Goal: Task Accomplishment & Management: Use online tool/utility

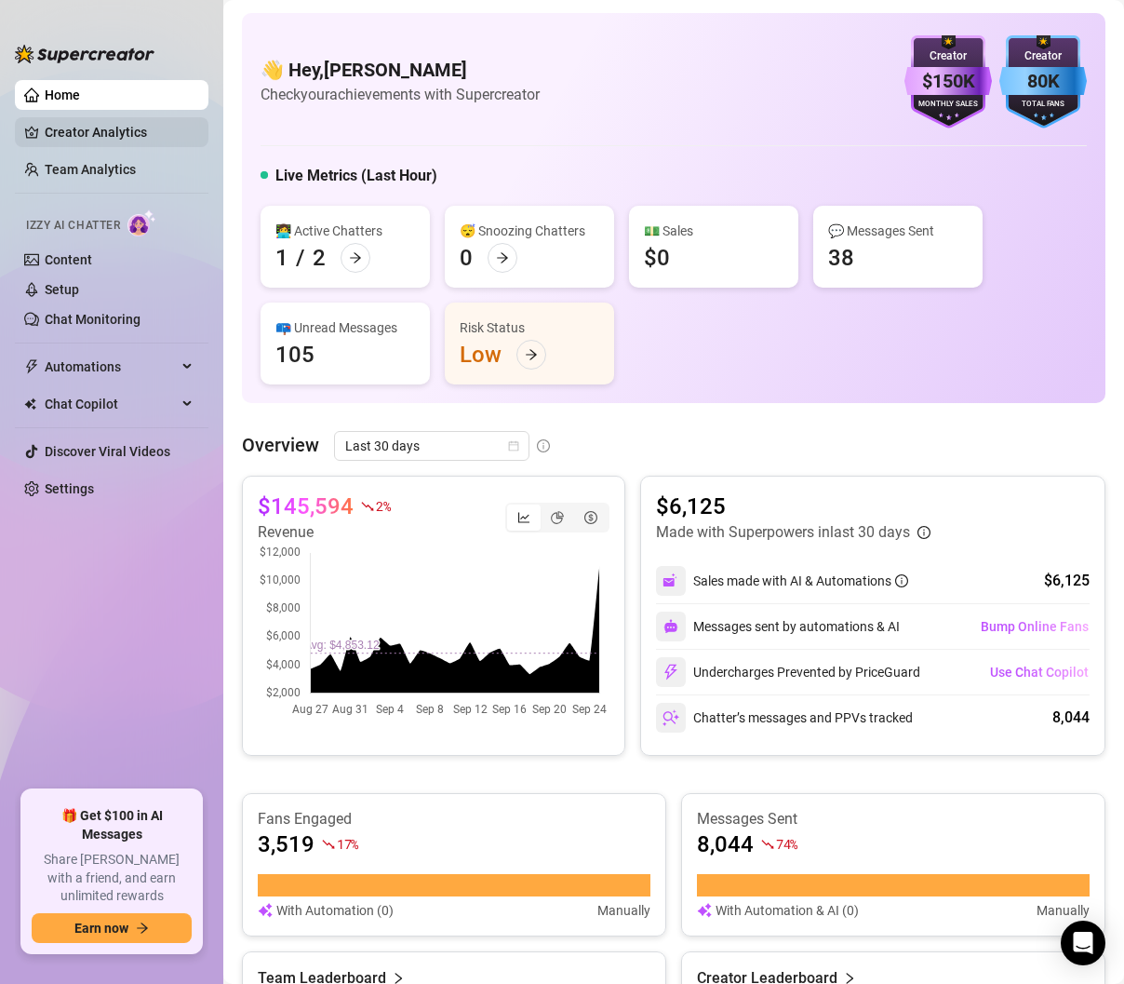
click at [96, 131] on link "Creator Analytics" at bounding box center [119, 132] width 149 height 30
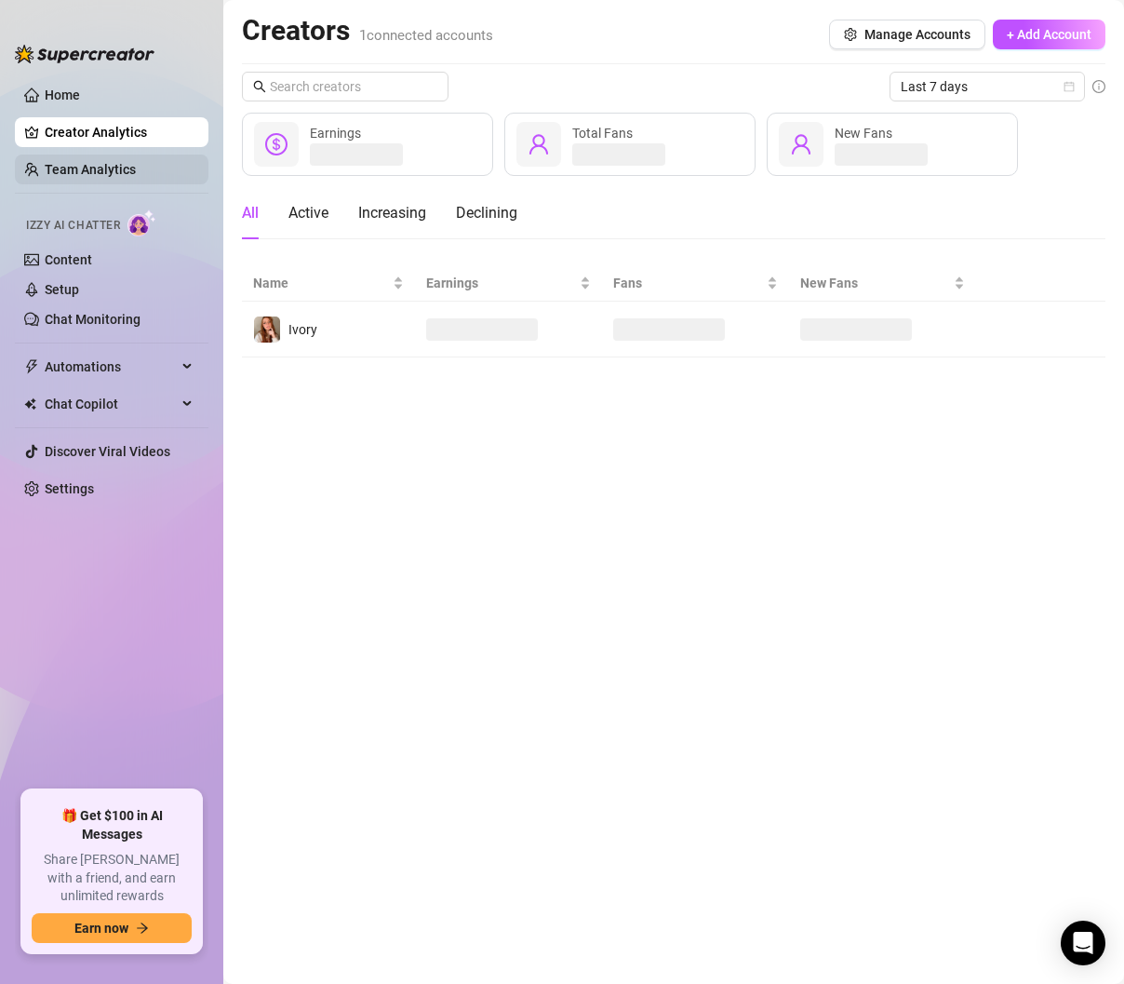
click at [88, 171] on link "Team Analytics" at bounding box center [90, 169] width 91 height 15
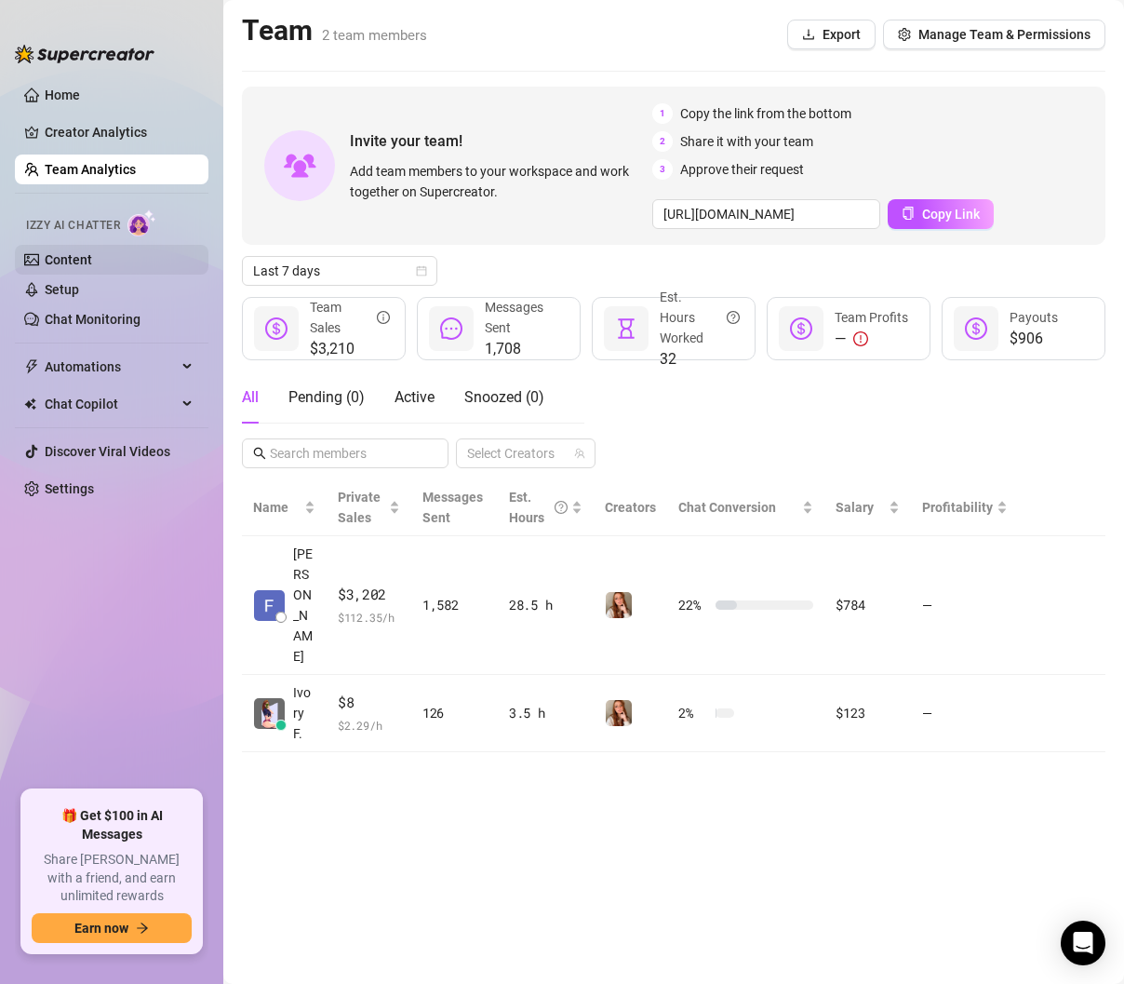
click at [92, 252] on link "Content" at bounding box center [68, 259] width 47 height 15
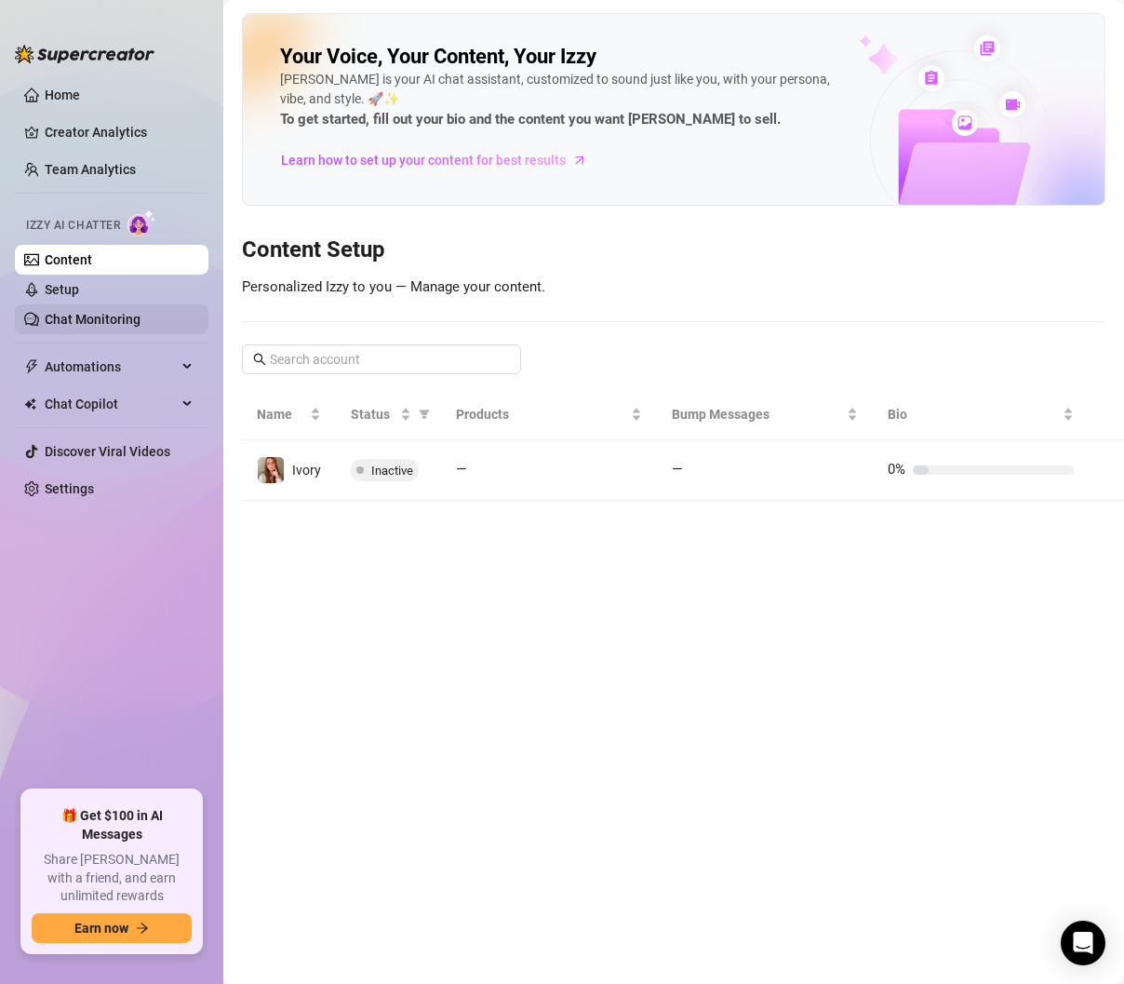
click at [80, 314] on link "Chat Monitoring" at bounding box center [93, 319] width 96 height 15
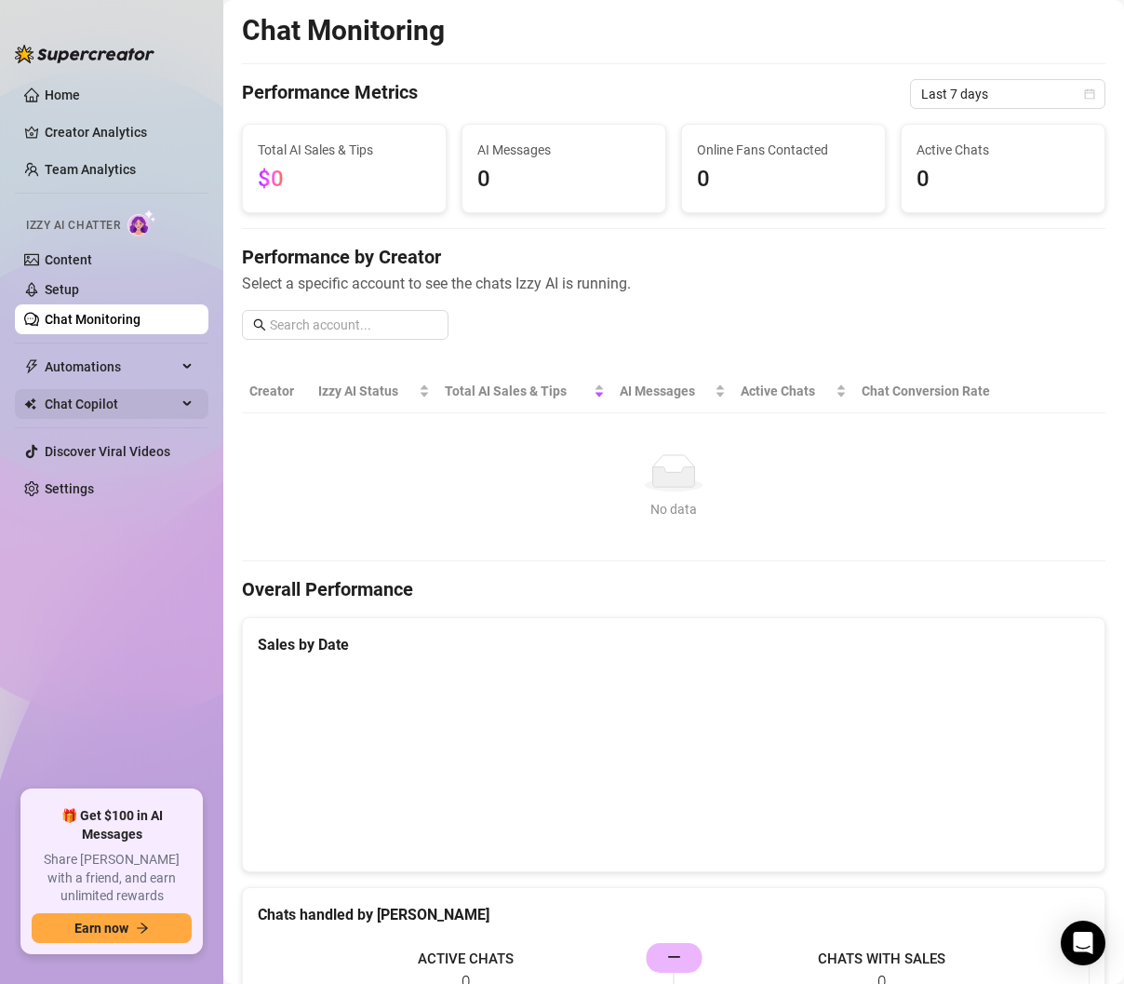
click at [79, 397] on span "Chat Copilot" at bounding box center [111, 404] width 132 height 30
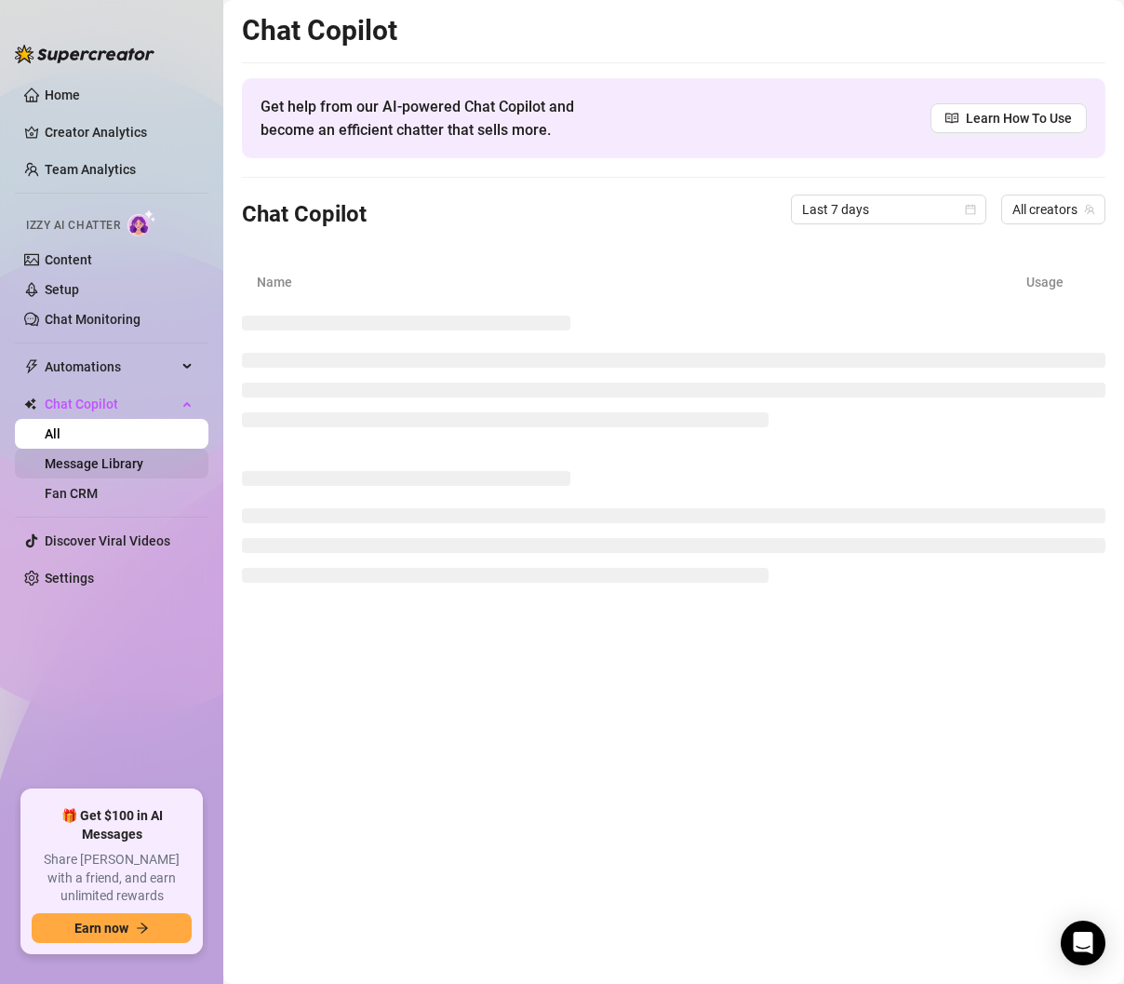
click at [114, 464] on link "Message Library" at bounding box center [94, 463] width 99 height 15
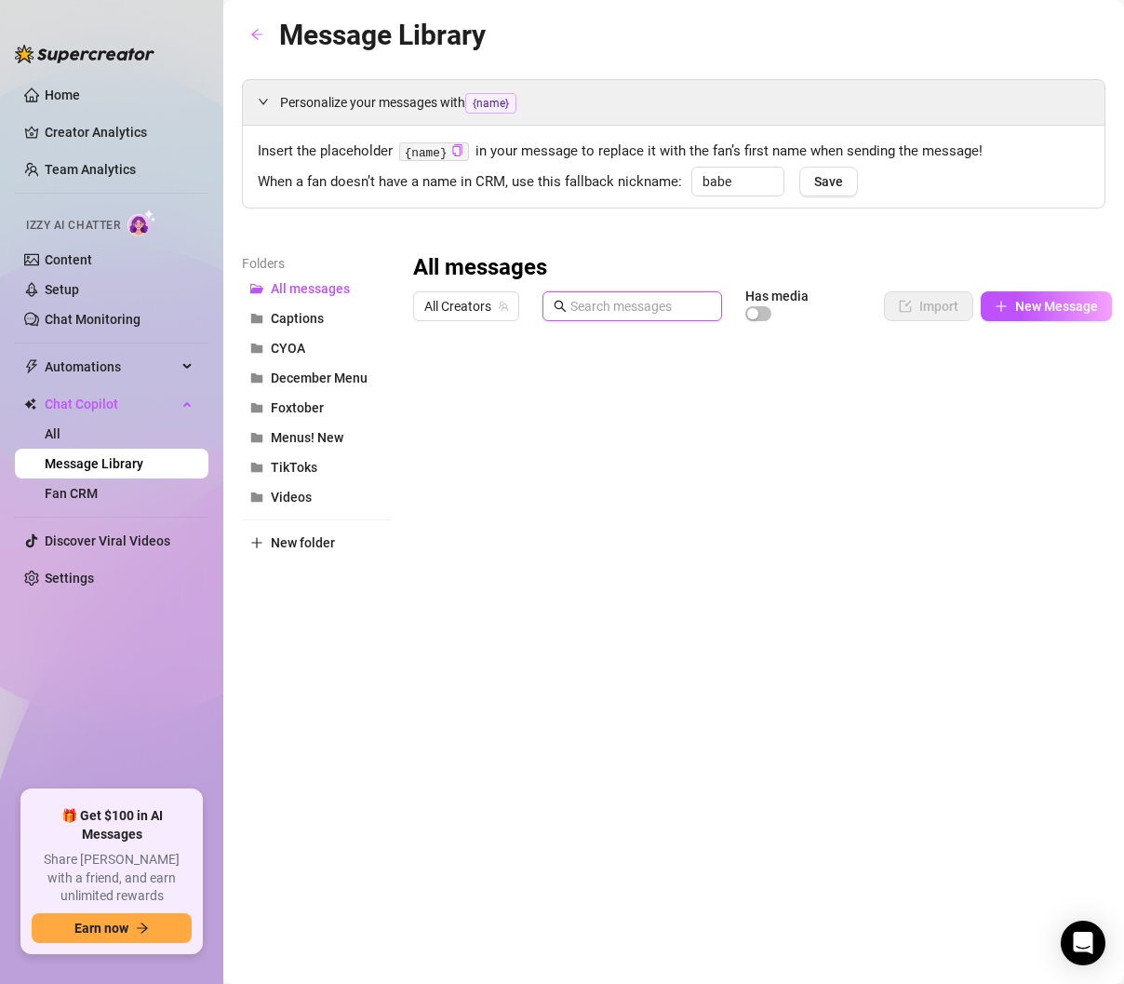
click at [619, 299] on input "text" at bounding box center [641, 306] width 141 height 20
type input "diamond"
click at [638, 378] on div at bounding box center [762, 536] width 699 height 415
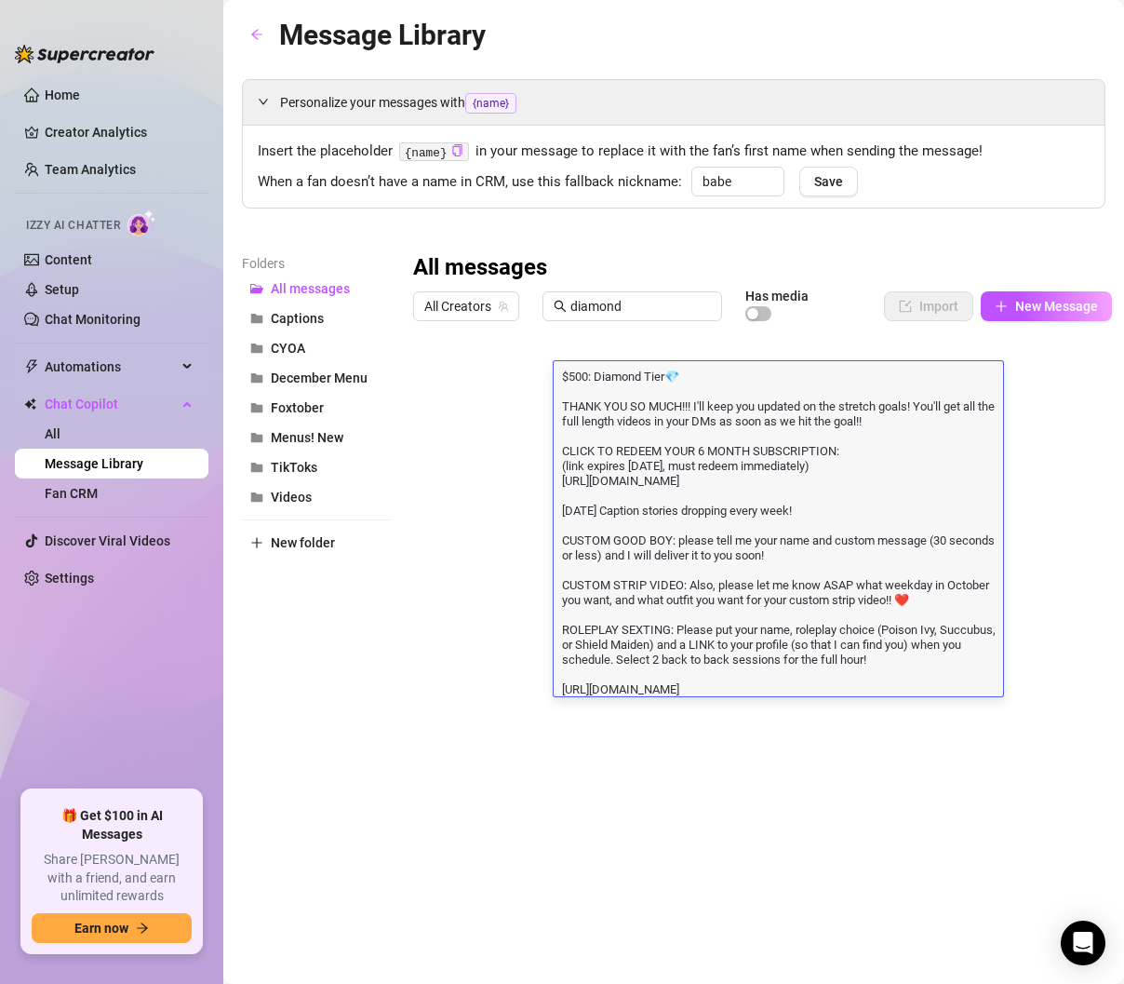
click at [638, 378] on textarea "$500: Diamond Tier💎 THANK YOU SO MUCH!!! I'll keep you updated on the stretch g…" at bounding box center [779, 531] width 450 height 329
click at [687, 652] on textarea "$500: Diamond Tier💎 THANK YOU SO MUCH!!! I'll keep you updated on the stretch g…" at bounding box center [779, 531] width 450 height 329
drag, startPoint x: 980, startPoint y: 675, endPoint x: 686, endPoint y: 646, distance: 295.5
click at [686, 646] on textarea "$500: Diamond Tier💎 THANK YOU SO MUCH!!! I'll keep you updated on the stretch g…" at bounding box center [779, 531] width 450 height 329
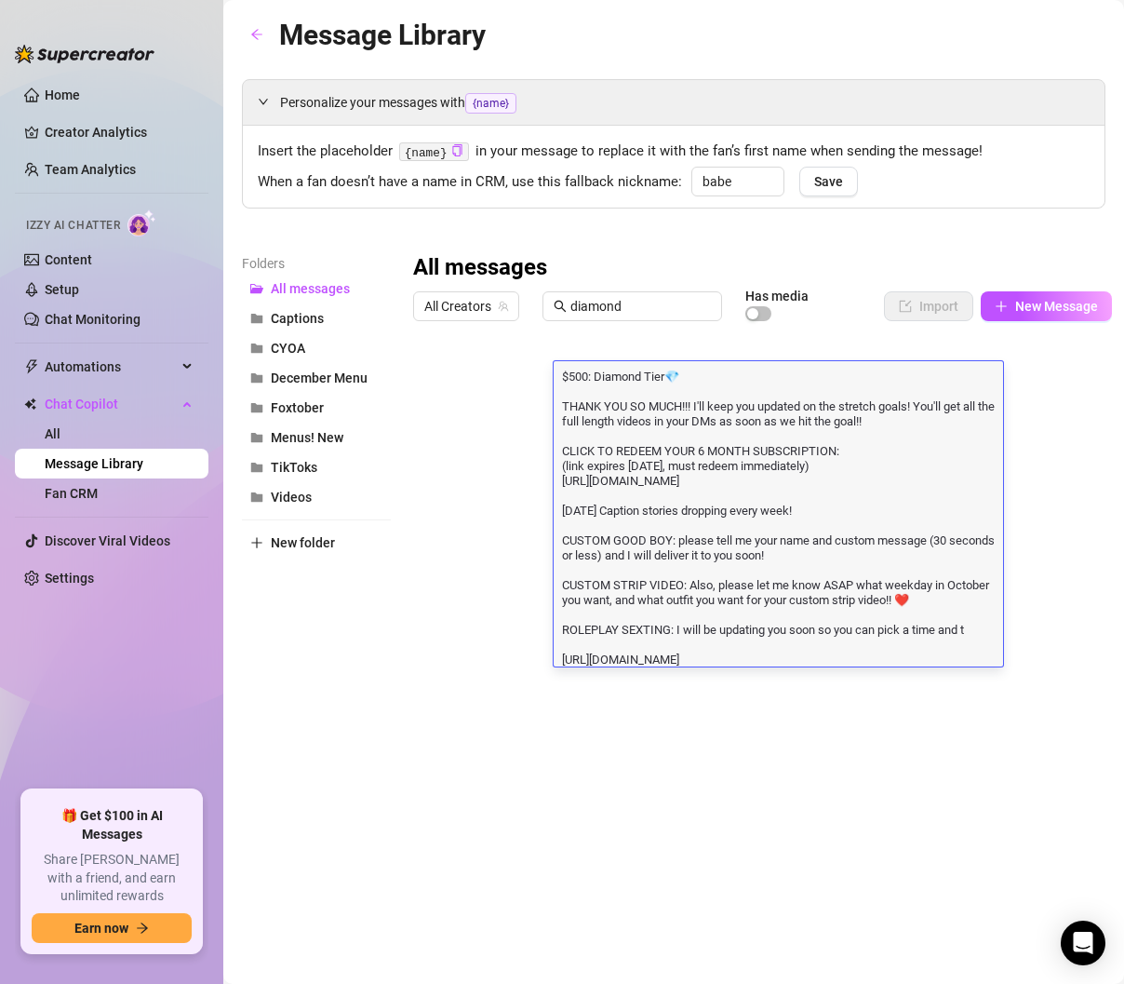
scroll to position [2, 0]
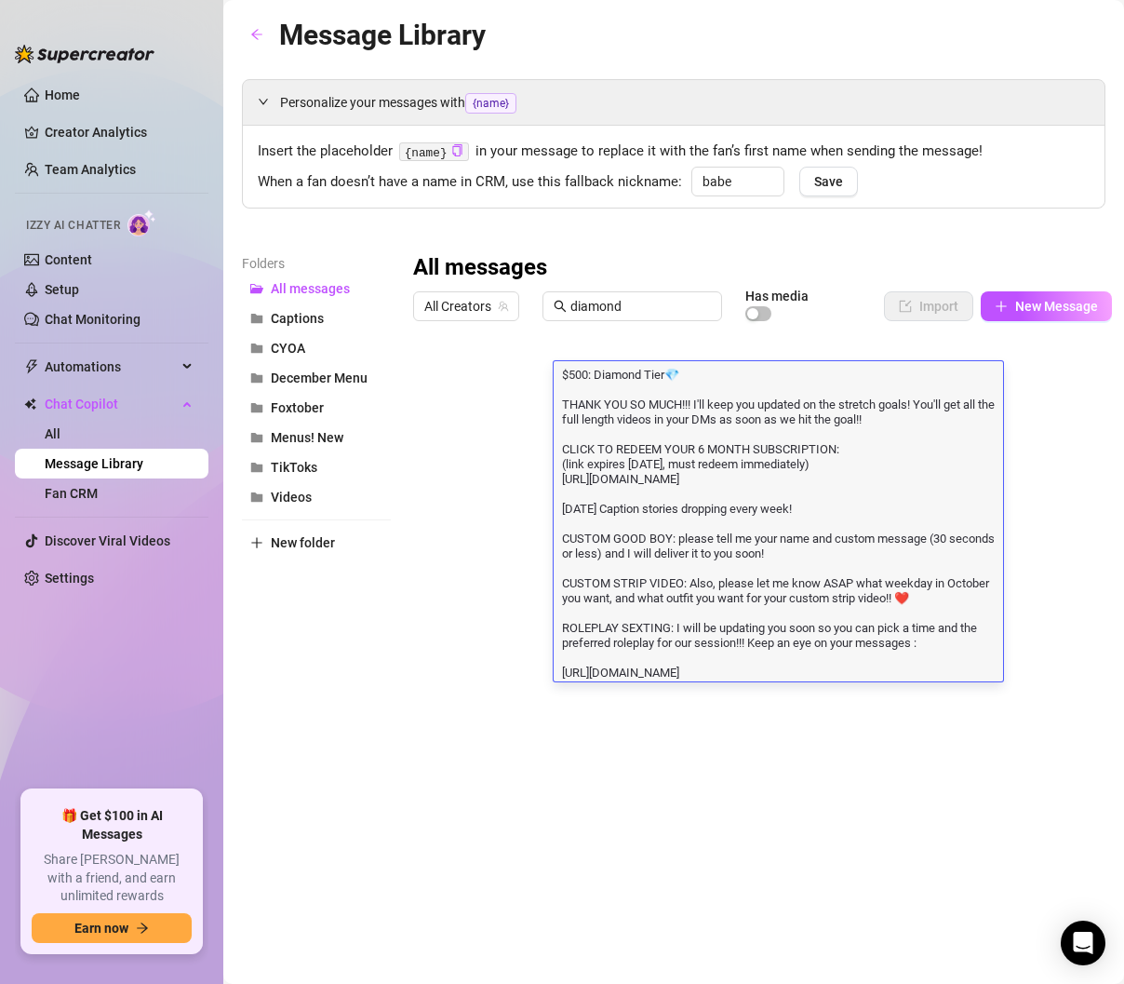
type textarea "$500: Diamond Tier💎 THANK YOU SO MUCH!!! I'll keep you updated on the stretch g…"
click at [1054, 552] on div at bounding box center [762, 536] width 699 height 415
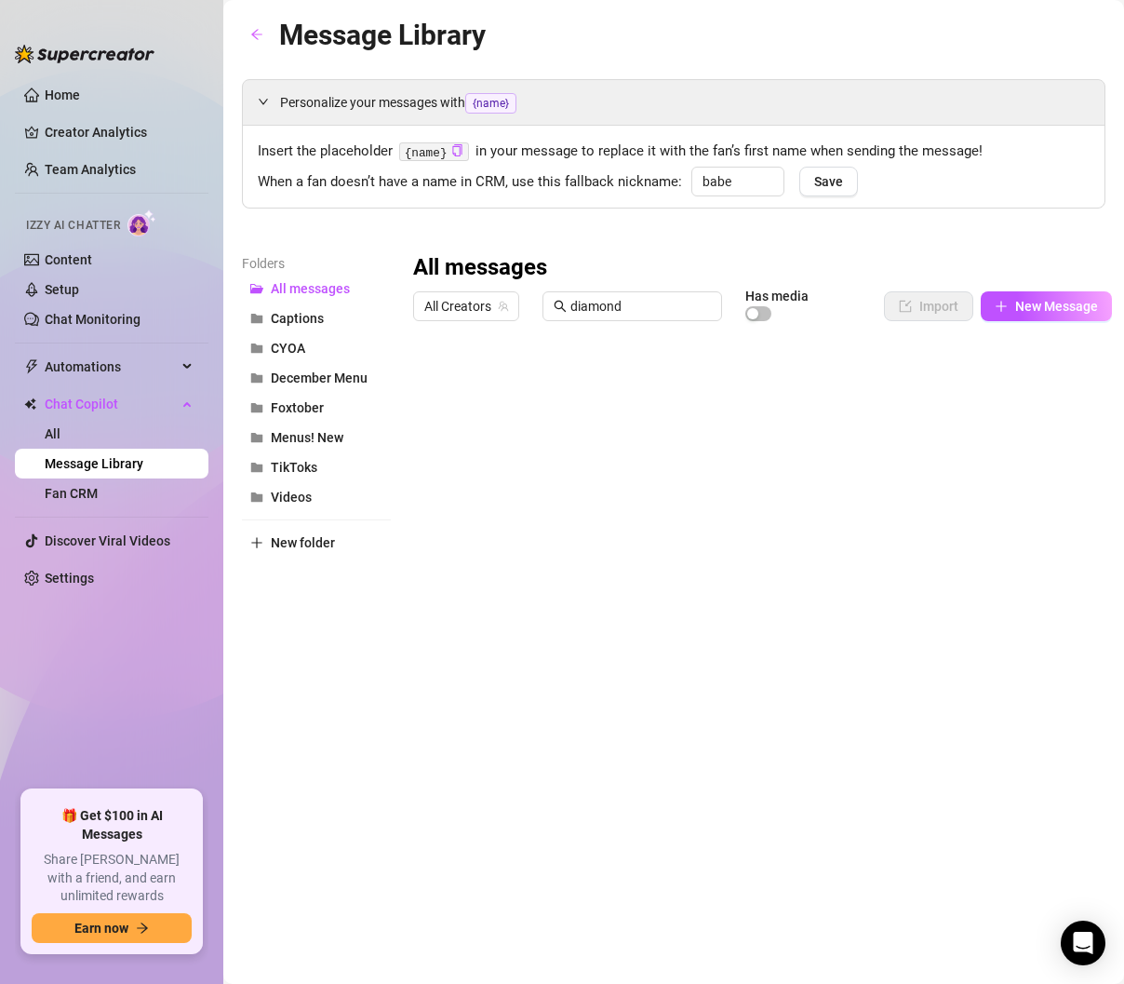
click at [730, 377] on div at bounding box center [762, 536] width 699 height 415
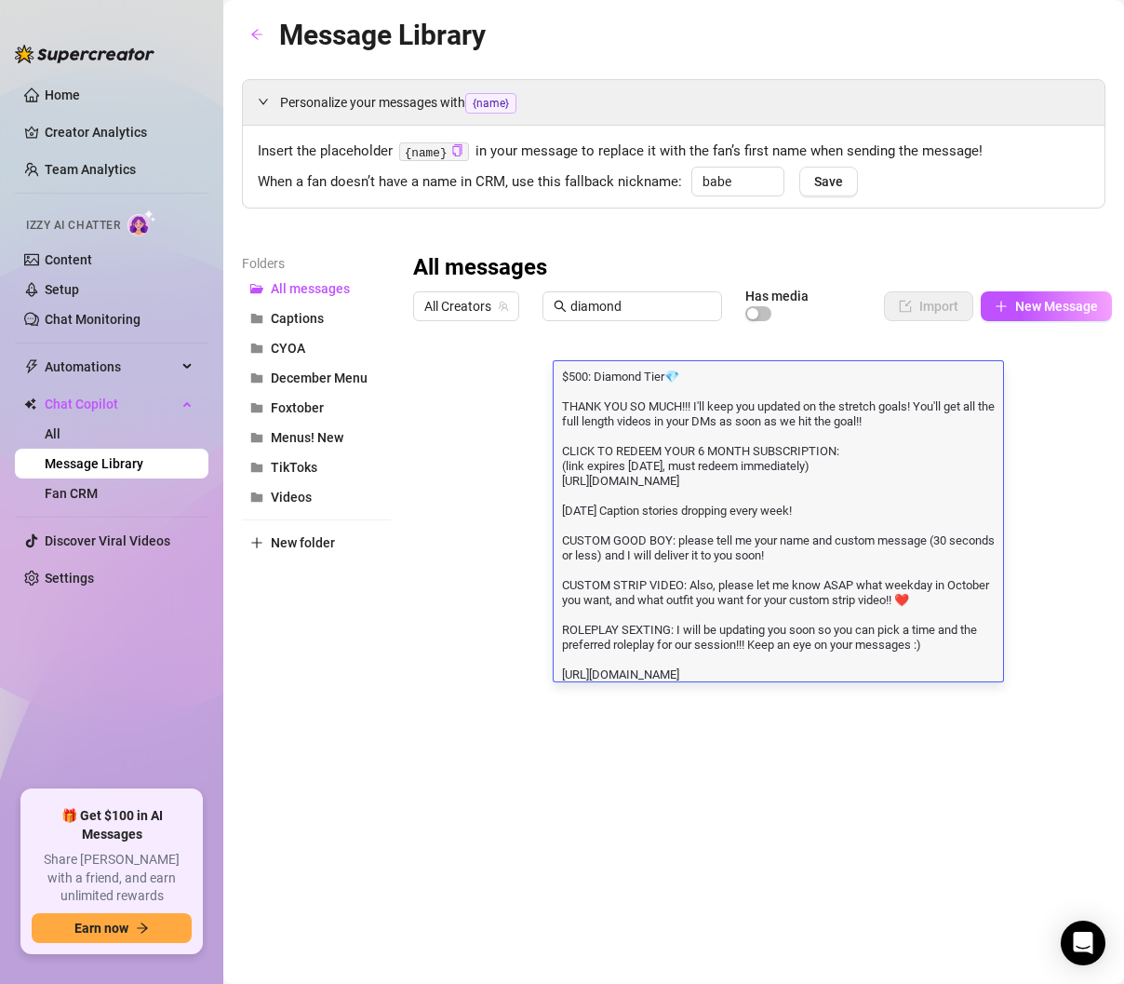
click at [748, 544] on textarea "$500: Diamond Tier💎 THANK YOU SO MUCH!!! I'll keep you updated on the stretch g…" at bounding box center [779, 524] width 450 height 315
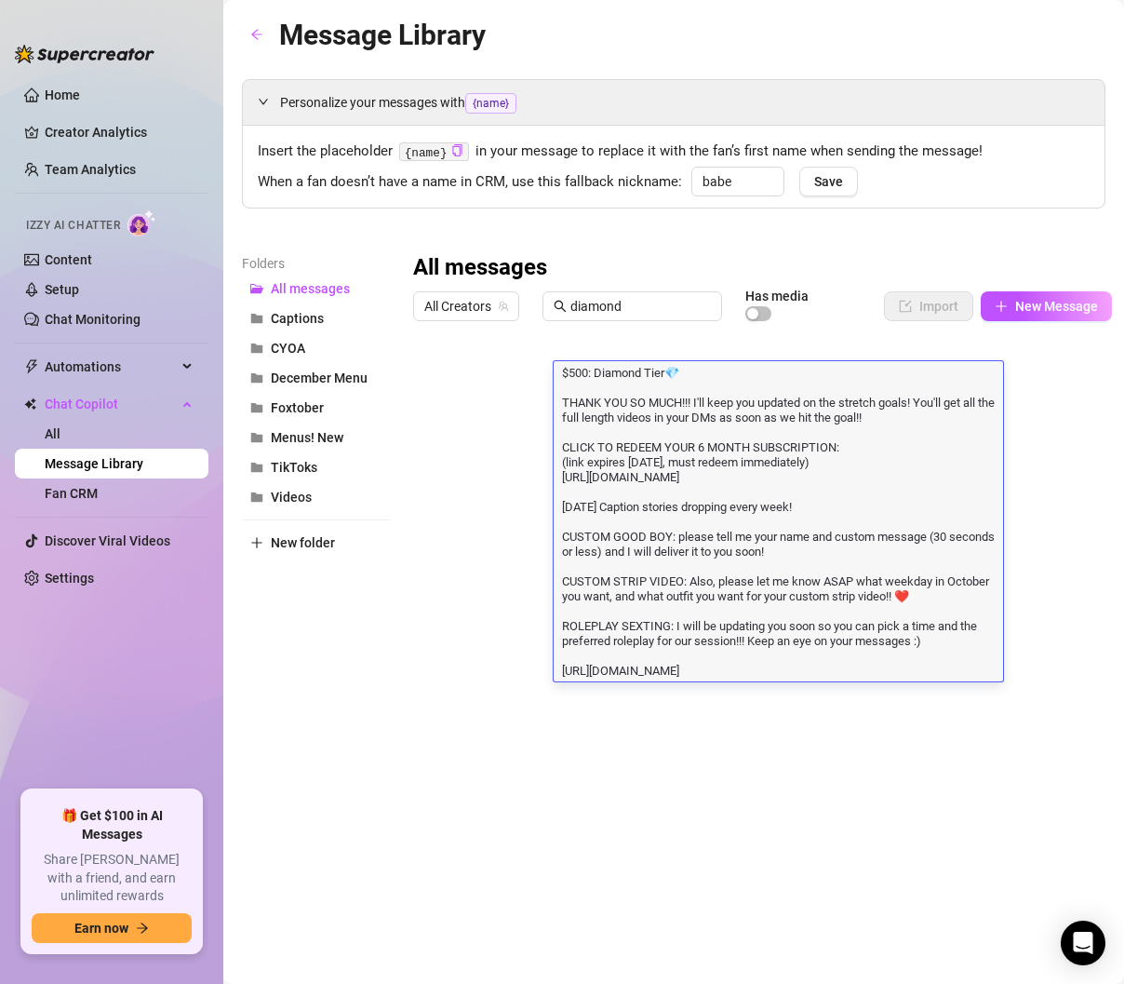
drag, startPoint x: 760, startPoint y: 673, endPoint x: 534, endPoint y: 652, distance: 226.3
click at [534, 652] on div "Title Text Media $ 500 Diamond Tier $500: Diamond Tier💎 THANK YOU SO MUCH!!! I'…" at bounding box center [762, 536] width 699 height 415
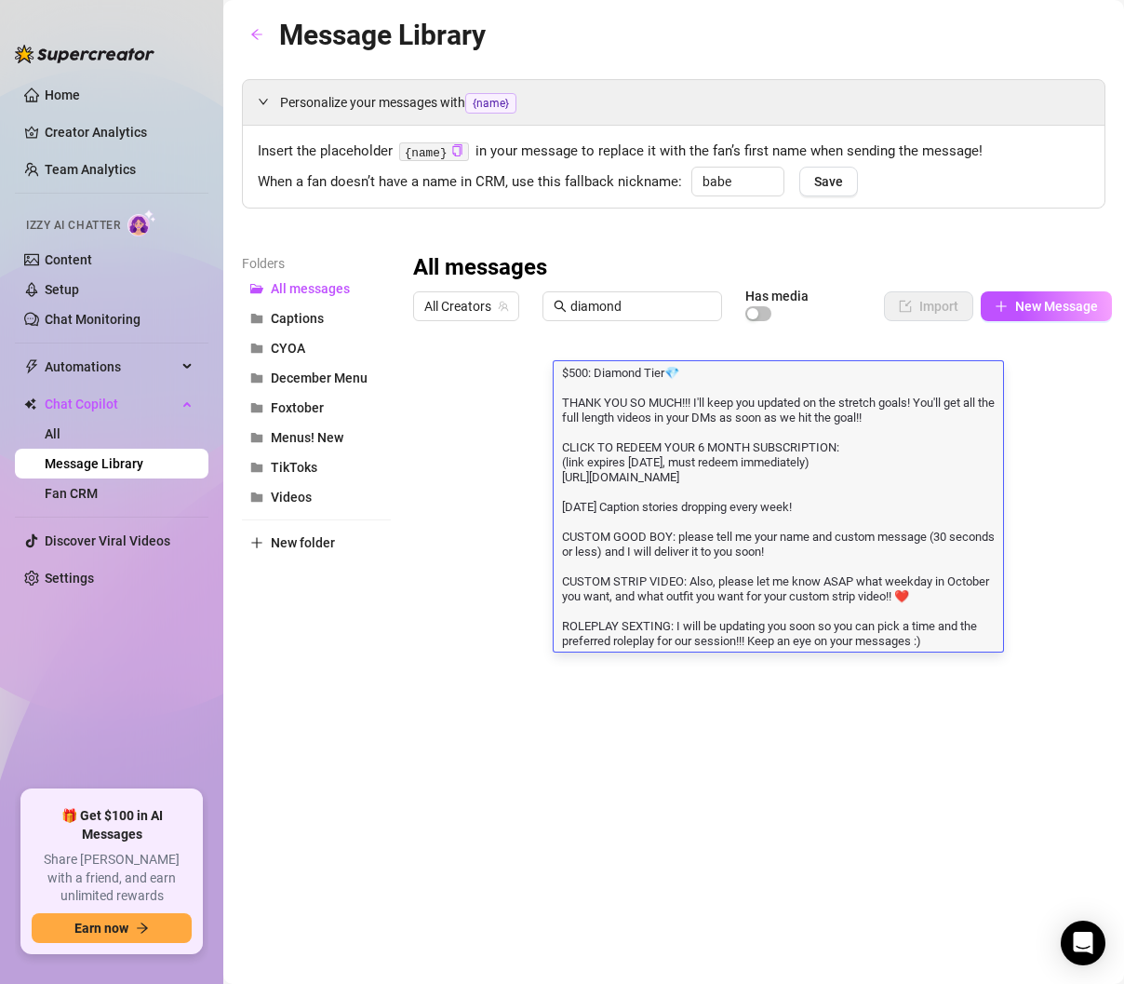
type textarea "$500: Diamond Tier💎 THANK YOU SO MUCH!!! I'll keep you updated on the stretch g…"
click at [475, 614] on div at bounding box center [762, 536] width 699 height 415
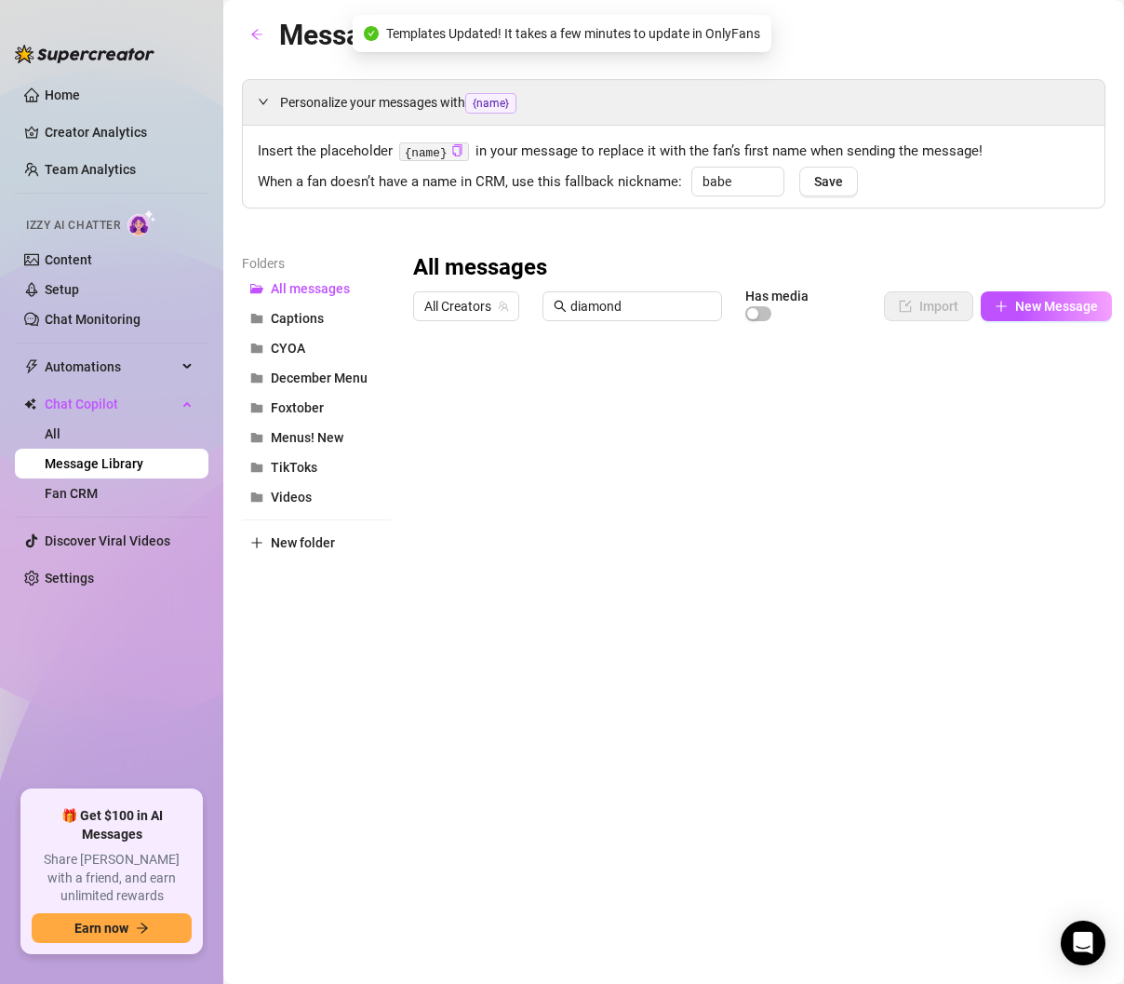
click at [726, 420] on div at bounding box center [762, 536] width 699 height 415
click at [743, 370] on div at bounding box center [762, 536] width 699 height 415
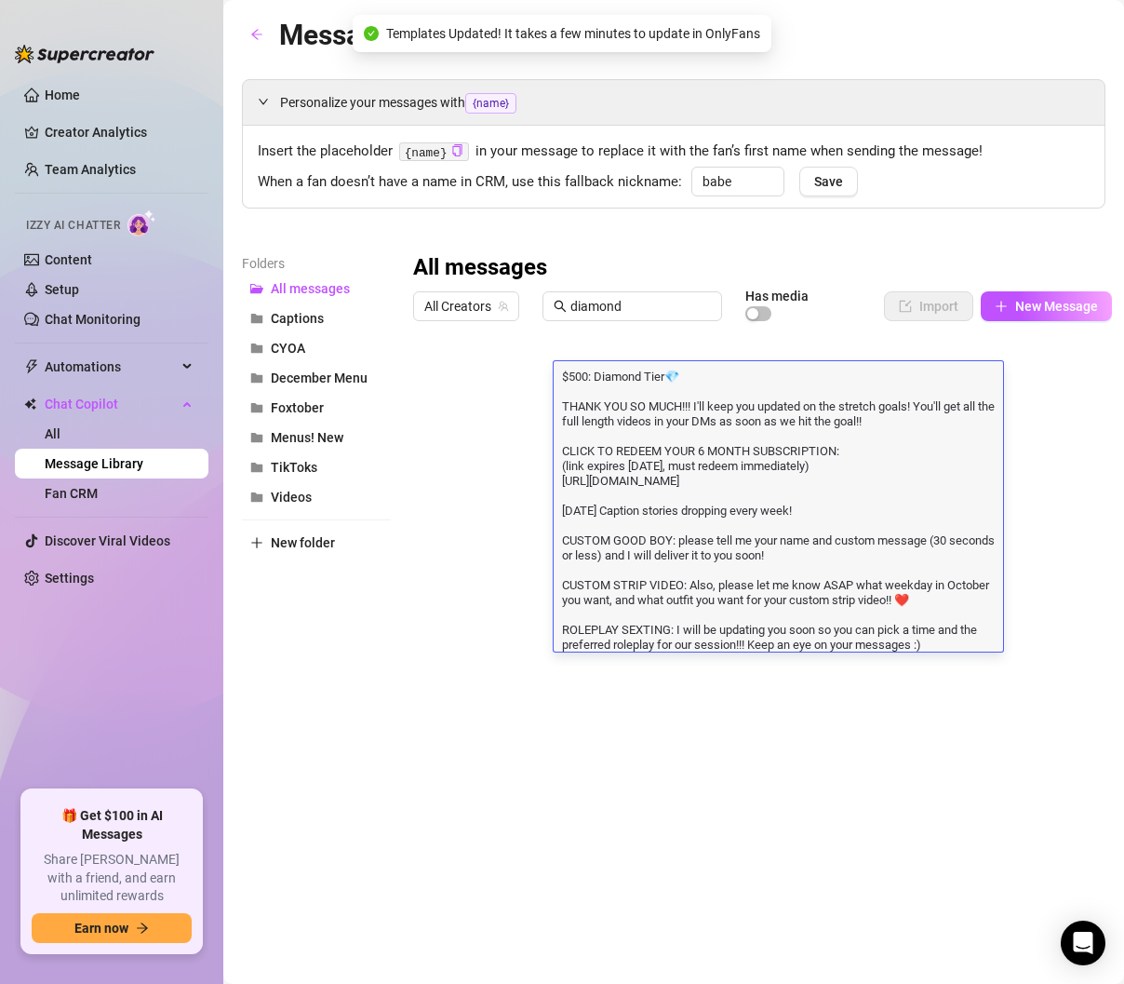
click at [775, 601] on textarea "$500: Diamond Tier💎 THANK YOU SO MUCH!!! I'll keep you updated on the stretch g…" at bounding box center [779, 509] width 450 height 285
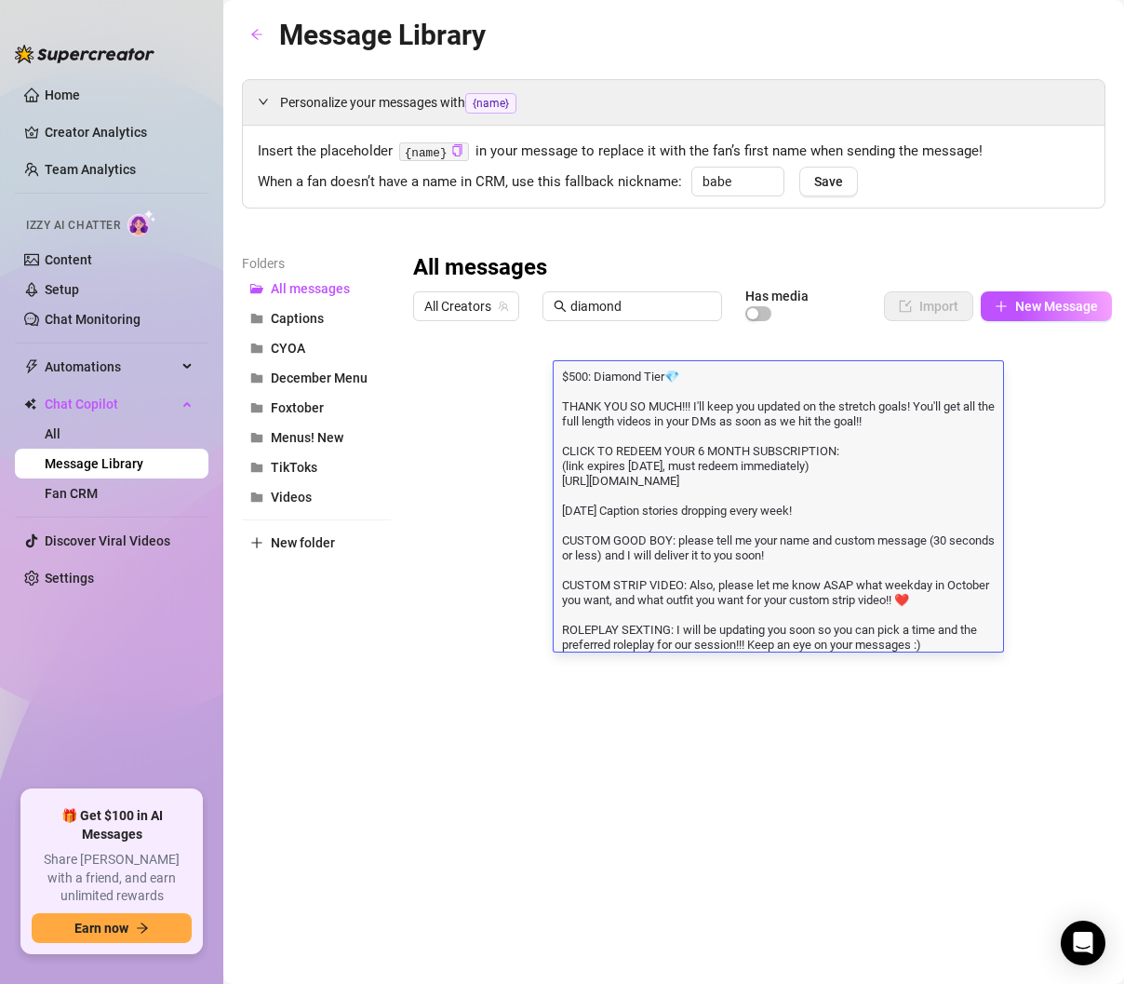
click at [710, 652] on textarea "$500: Diamond Tier💎 THANK YOU SO MUCH!!! I'll keep you updated on the stretch g…" at bounding box center [779, 509] width 450 height 285
drag, startPoint x: 563, startPoint y: 646, endPoint x: 760, endPoint y: 633, distance: 196.8
click at [760, 633] on textarea "$500: Diamond Tier💎 THANK YOU SO MUCH!!! I'll keep you updated on the stretch g…" at bounding box center [779, 509] width 450 height 285
click at [883, 560] on textarea "$500: Diamond Tier💎 THANK YOU SO MUCH!!! I'll keep you updated on the stretch g…" at bounding box center [779, 509] width 450 height 285
click at [886, 622] on textarea "$500: Diamond Tier💎 THANK YOU SO MUCH!!! I'll keep you updated on the stretch g…" at bounding box center [779, 509] width 450 height 285
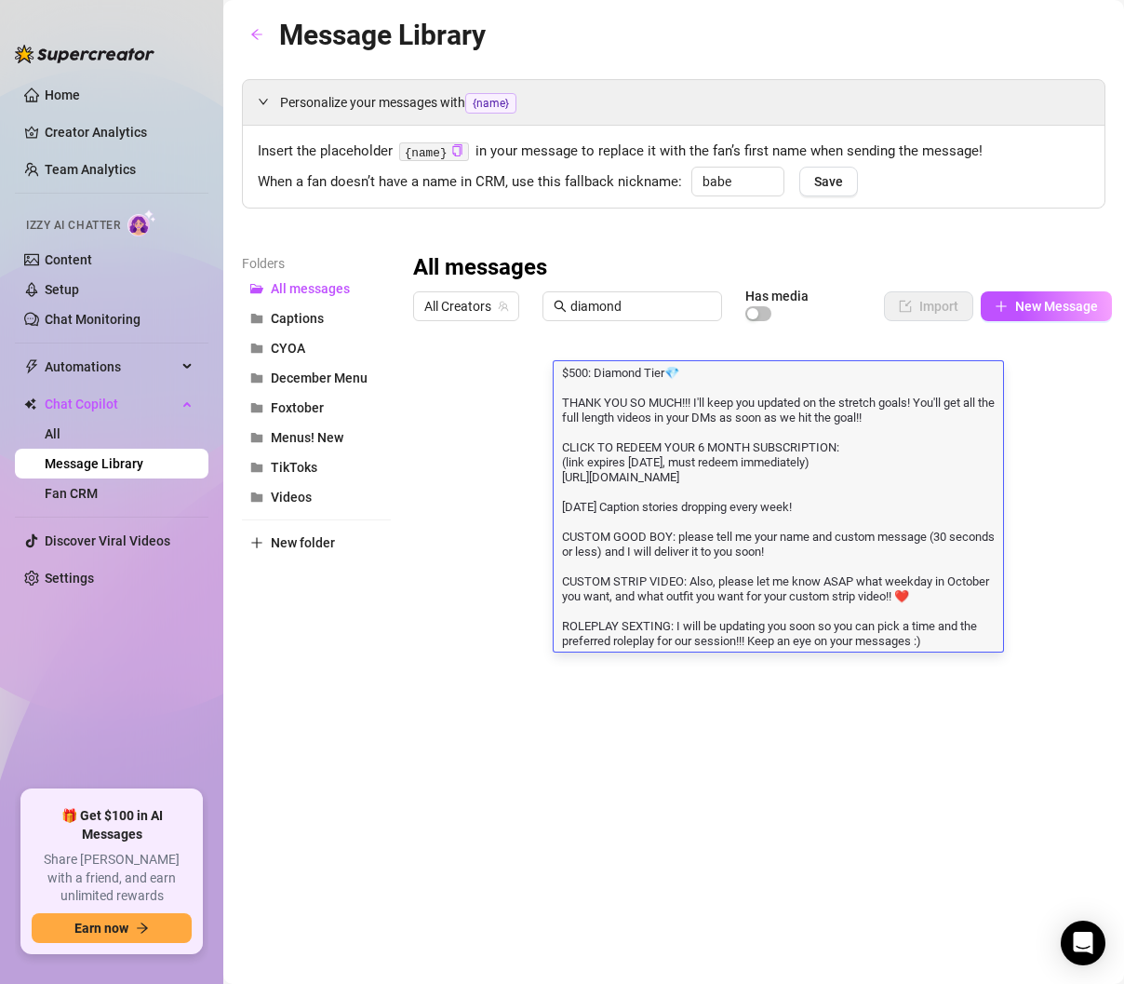
drag, startPoint x: 988, startPoint y: 645, endPoint x: 537, endPoint y: 627, distance: 450.8
click at [537, 627] on div "Title Text Media $ 500 Diamond Tier $500: Diamond Tier💎 THANK YOU SO MUCH!!! I'…" at bounding box center [762, 536] width 699 height 415
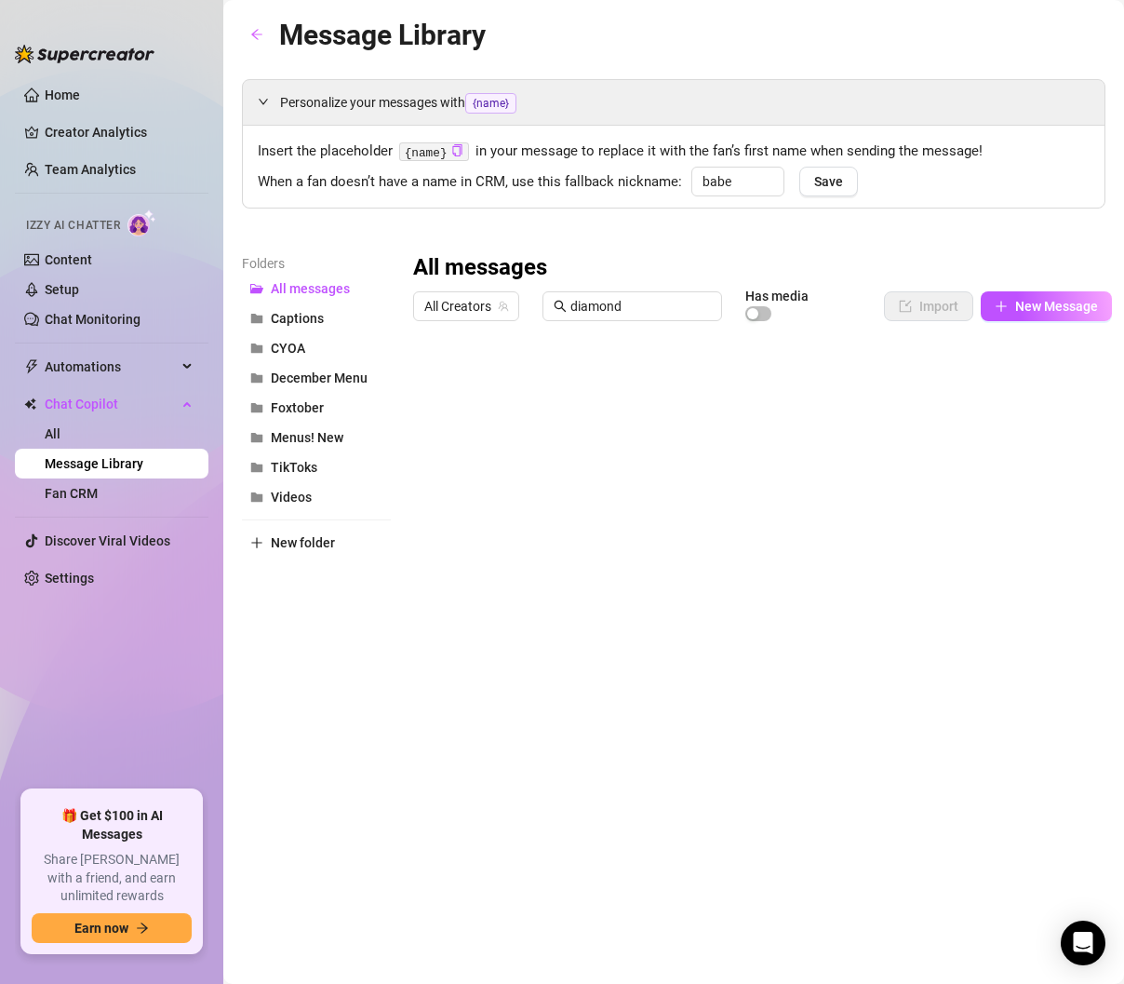
click at [501, 412] on div at bounding box center [762, 536] width 699 height 415
click at [632, 412] on div at bounding box center [762, 536] width 699 height 415
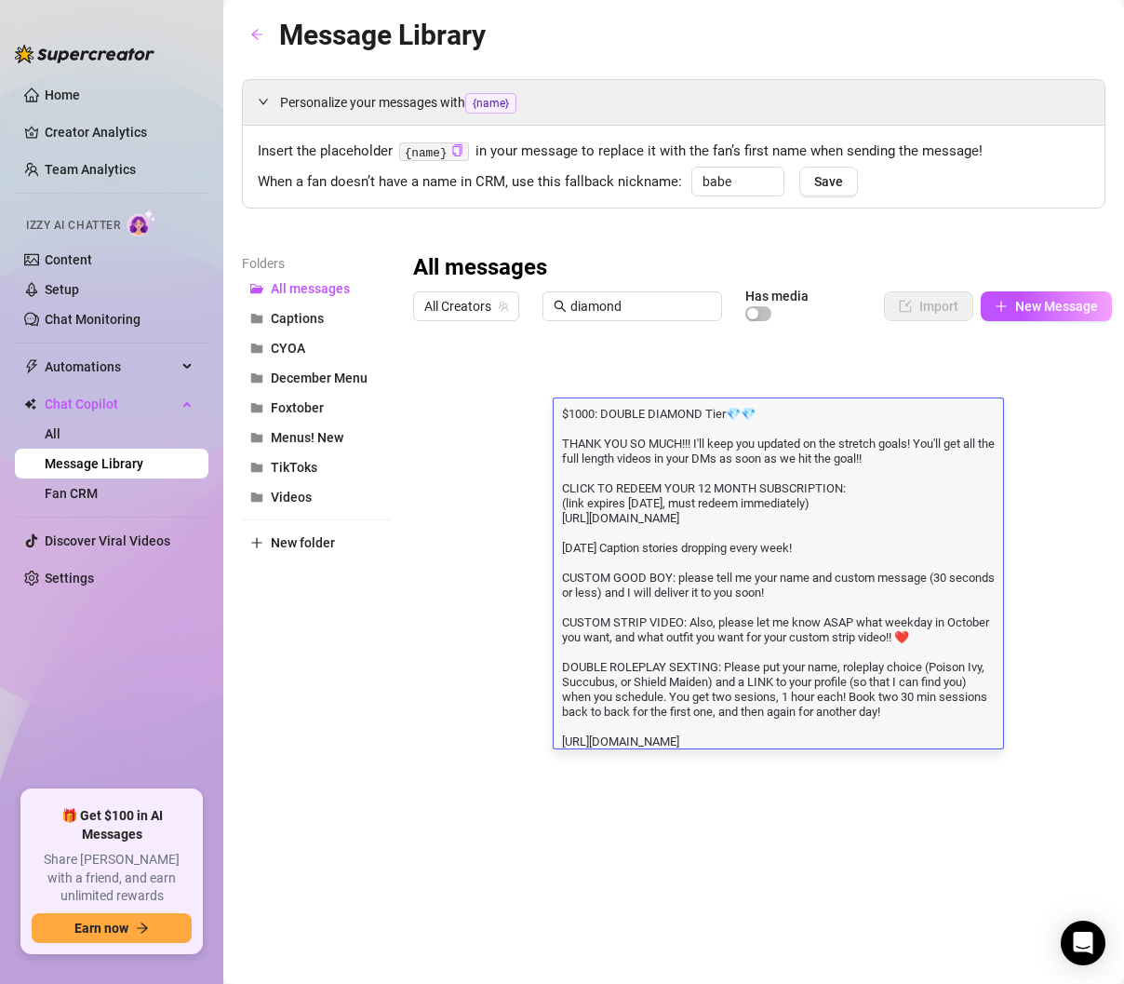
click at [678, 742] on textarea "$1000: DOUBLE DIAMOND Tier💎💎 THANK YOU SO MUCH!!! I'll keep you updated on the …" at bounding box center [779, 576] width 450 height 344
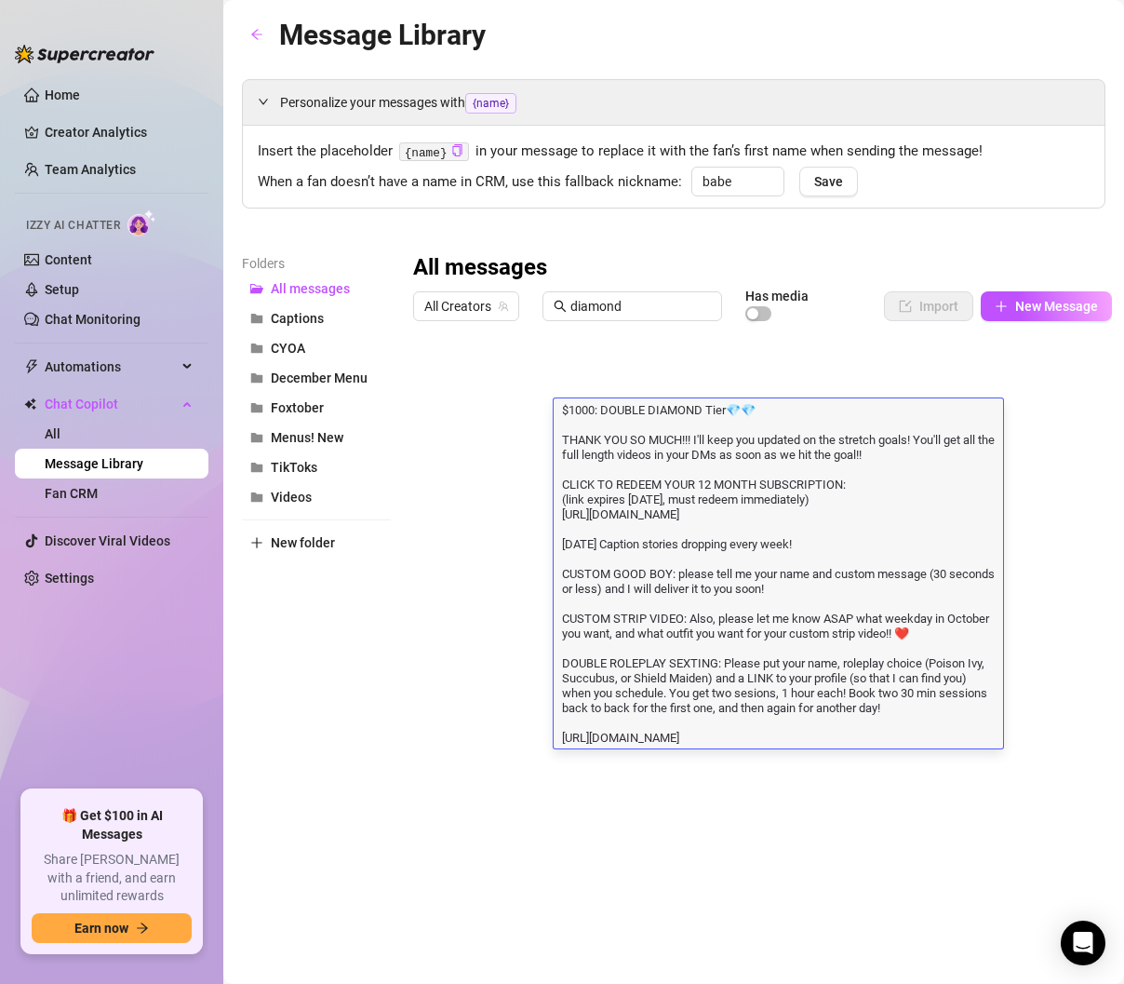
drag, startPoint x: 766, startPoint y: 735, endPoint x: 533, endPoint y: 645, distance: 249.6
click at [533, 645] on div "Title Text Media $ 500 Diamond Tier $500: Diamond Tier💎 THANK YOU SO MUCH!!! I'…" at bounding box center [762, 536] width 699 height 415
type textarea "$1000: DOUBLE DIAMOND Tier💎💎 THANK YOU SO MUCH!!! I'll keep you updated on the …"
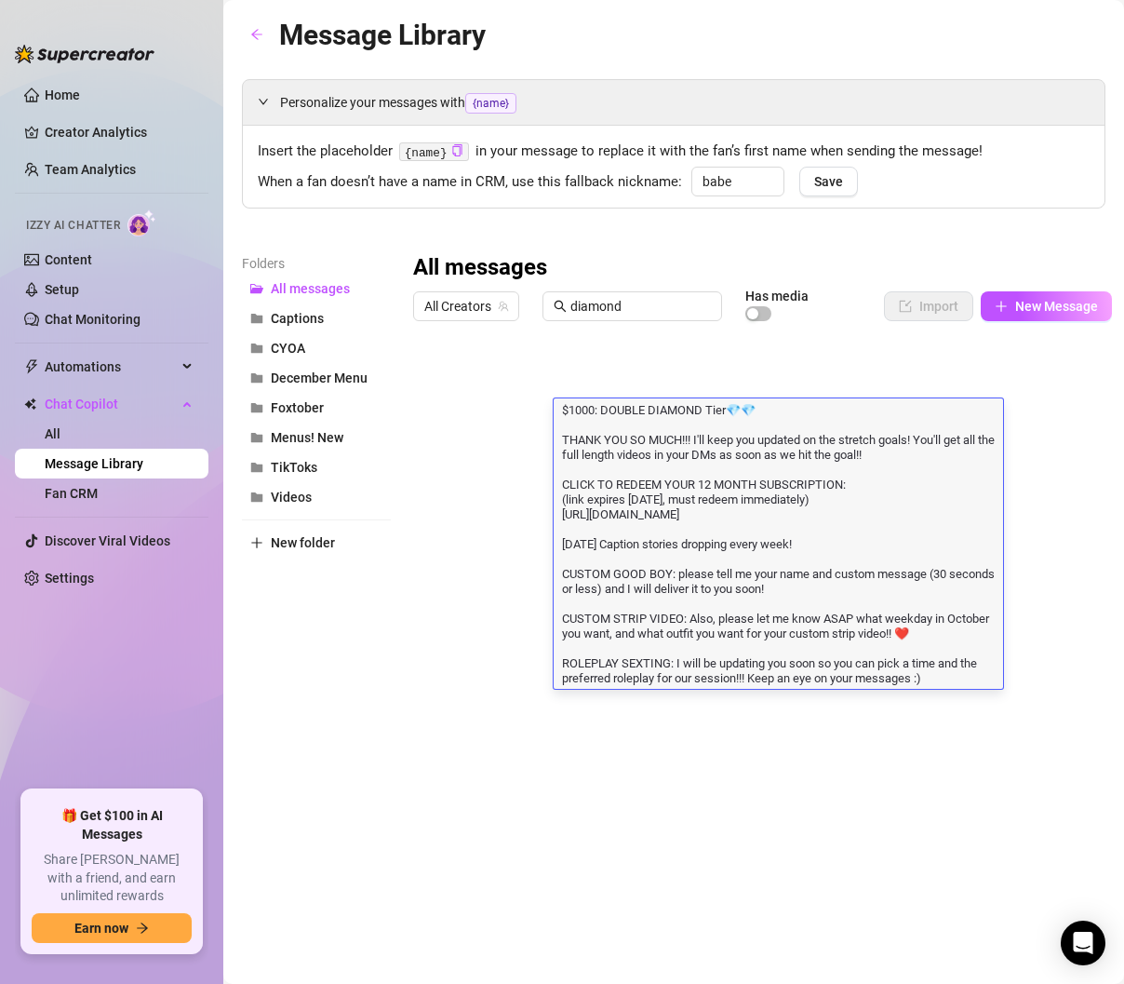
scroll to position [2, 0]
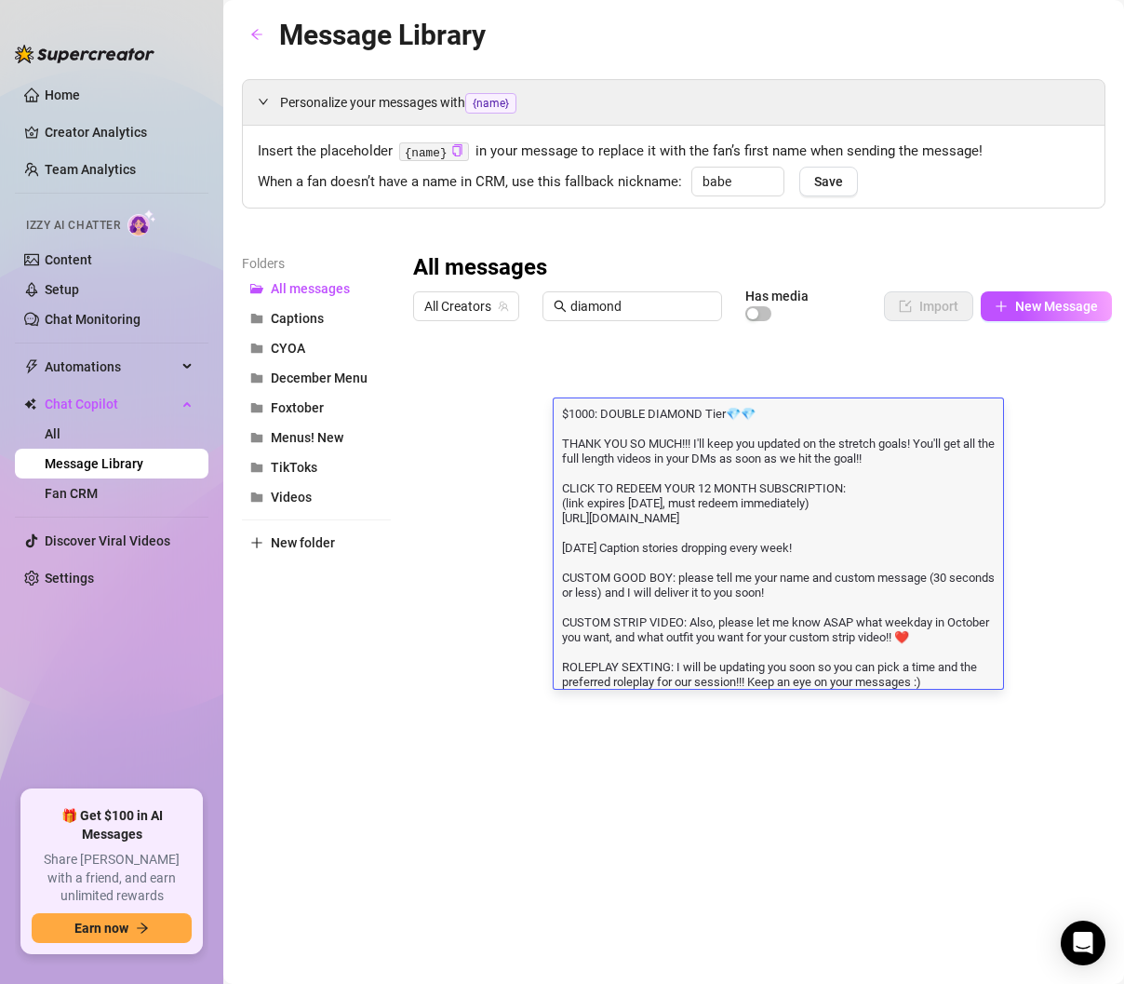
click at [795, 761] on div "Message Library Personalize your messages with {name} Insert the placeholder {n…" at bounding box center [674, 470] width 864 height 915
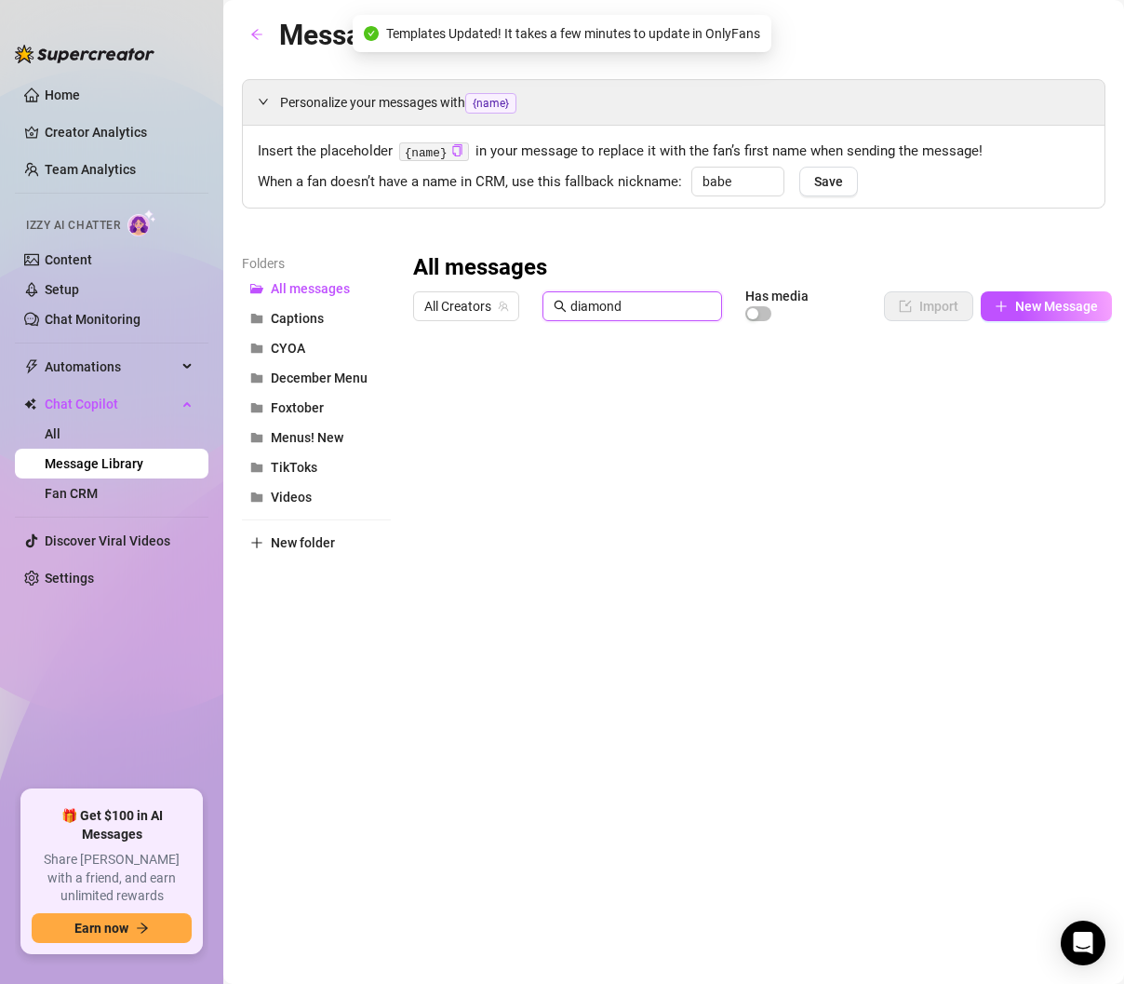
click at [631, 308] on input "diamond" at bounding box center [641, 306] width 141 height 20
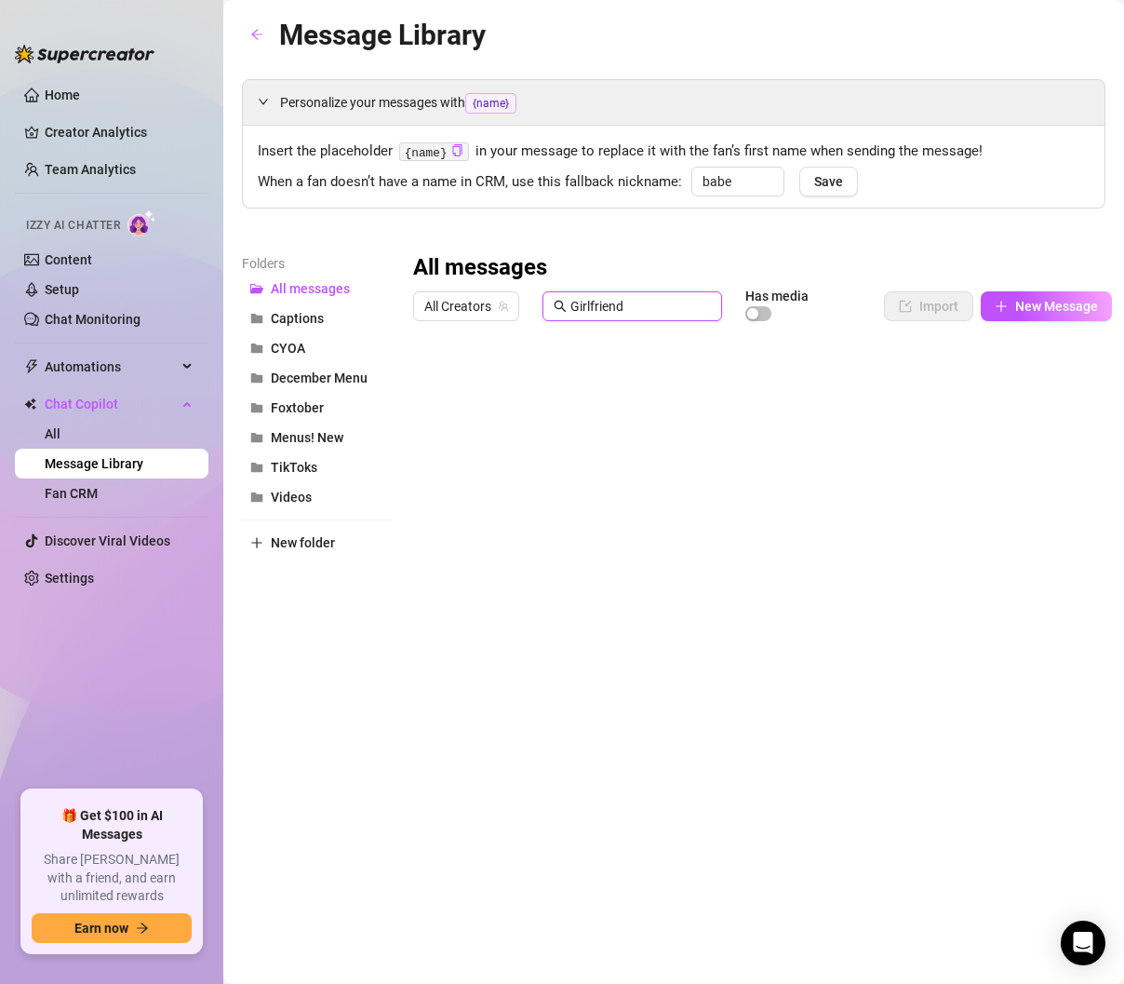
type input "Girlfriend"
click at [597, 518] on div at bounding box center [762, 536] width 699 height 415
click at [631, 486] on div at bounding box center [762, 536] width 699 height 415
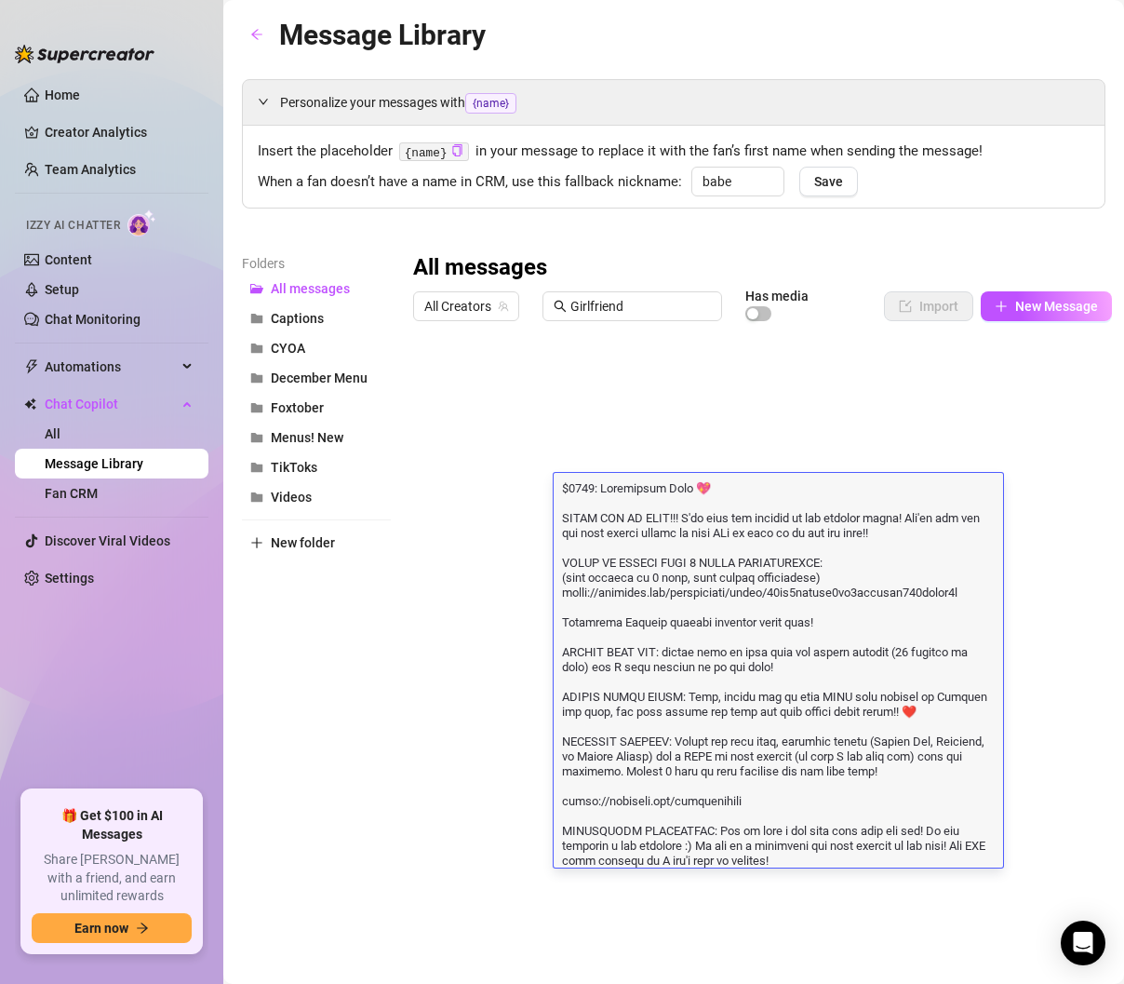
click at [771, 626] on textarea at bounding box center [779, 672] width 450 height 389
click at [759, 822] on textarea at bounding box center [779, 672] width 450 height 389
drag, startPoint x: 769, startPoint y: 813, endPoint x: 544, endPoint y: 756, distance: 232.5
click at [544, 756] on div "Message Library Personalize your messages with {name} Insert the placeholder {n…" at bounding box center [674, 470] width 864 height 915
type textarea "$1000: Girlfriend Tier 💖 THANK YOU SO MUCH!!! I'll keep you updated on the stre…"
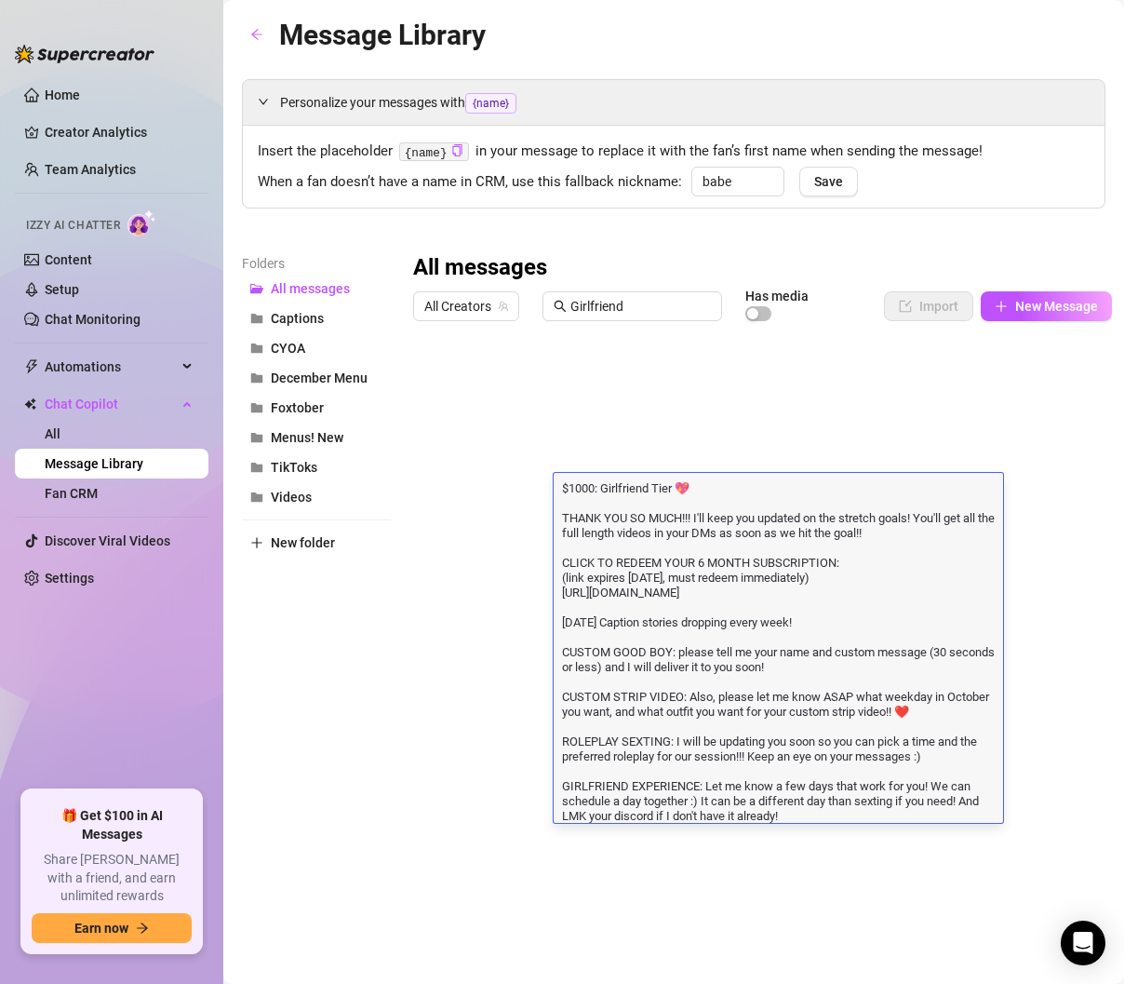
click at [755, 756] on textarea "$1000: Girlfriend Tier 💖 THANK YOU SO MUCH!!! I'll keep you updated on the stre…" at bounding box center [779, 650] width 450 height 344
click at [840, 810] on textarea "$1000: Girlfriend Tier 💖 THANK YOU SO MUCH!!! I'll keep you updated on the stre…" at bounding box center [779, 650] width 450 height 344
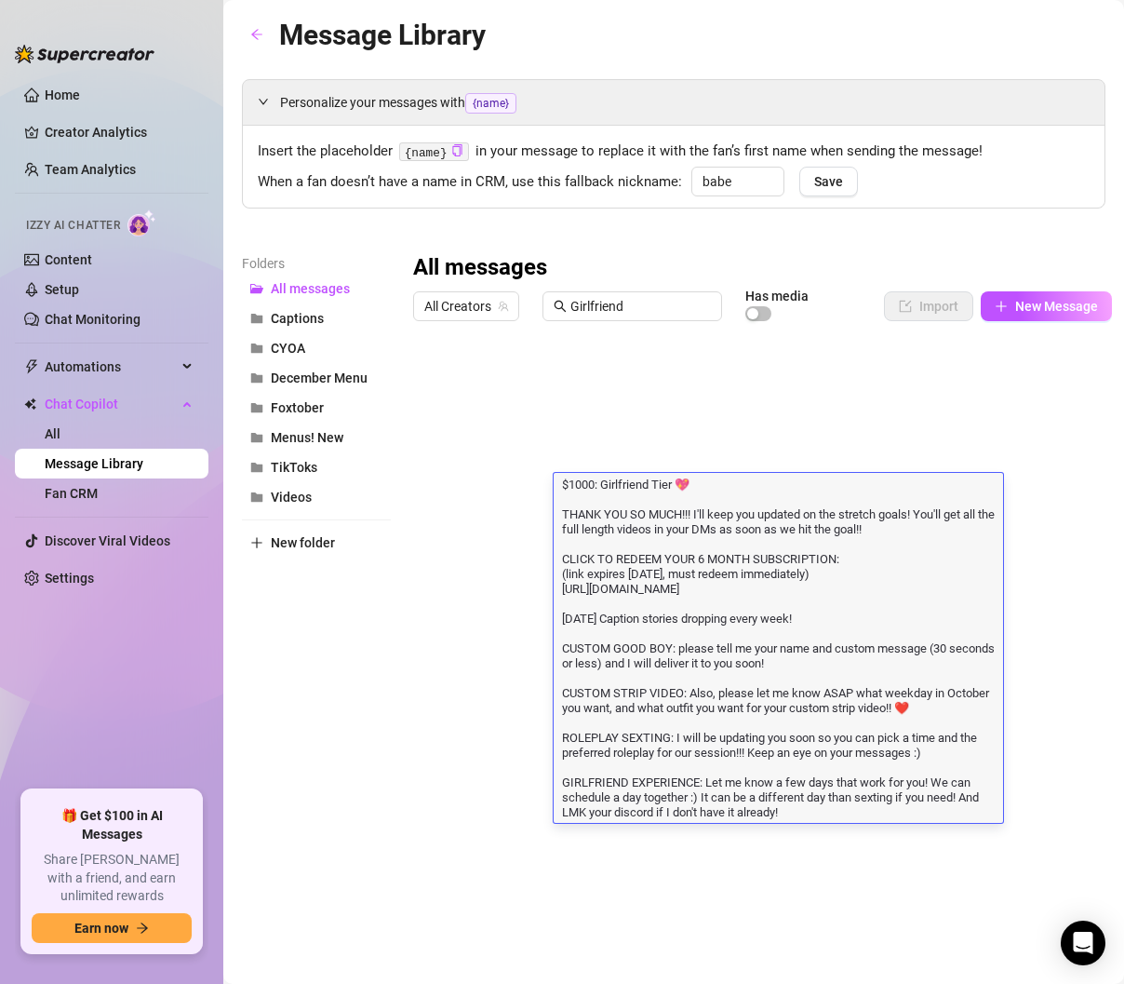
click at [905, 876] on div "Message Library Personalize your messages with {name} Insert the placeholder {n…" at bounding box center [674, 470] width 864 height 915
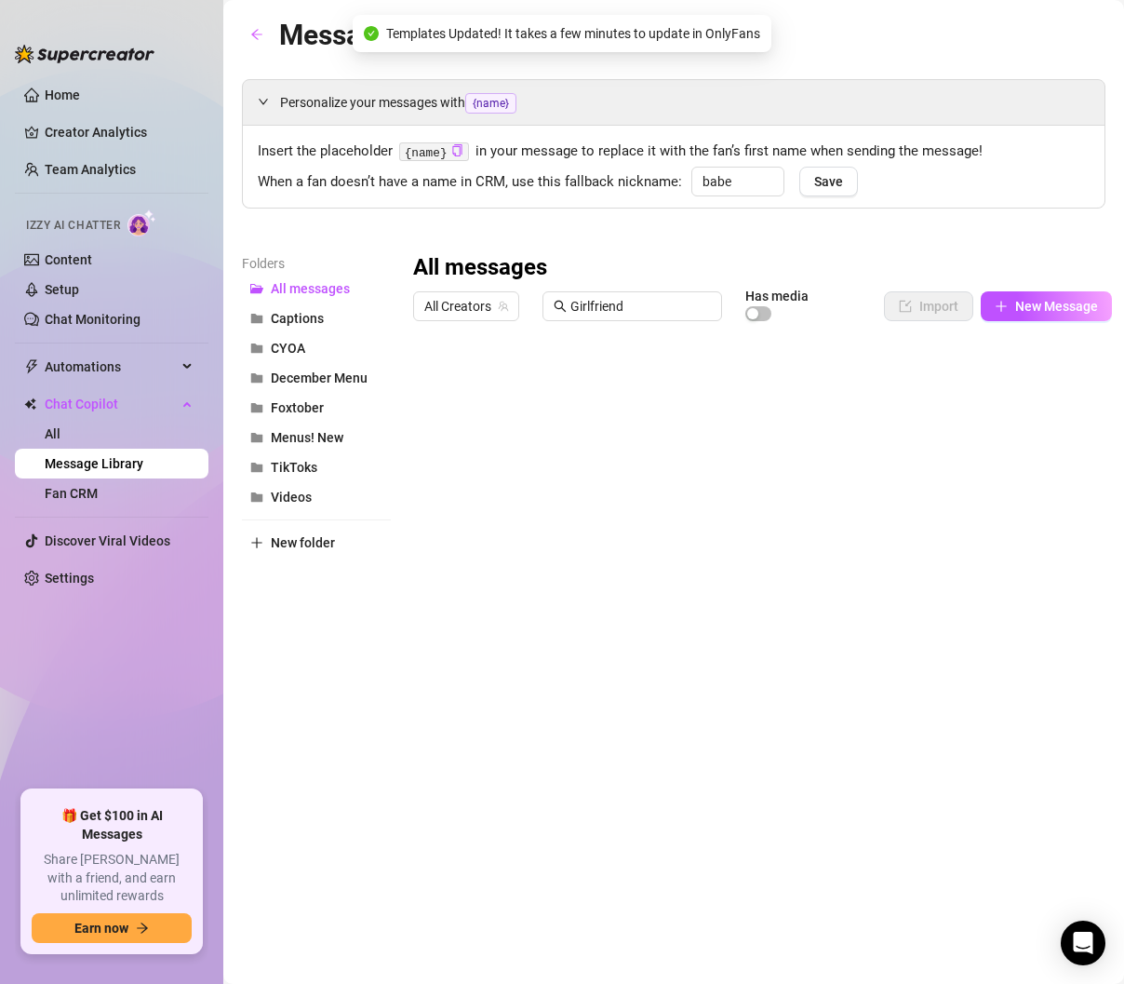
click at [541, 222] on div "Personalize your messages with {name} Insert the placeholder {name} in your mes…" at bounding box center [674, 412] width 864 height 666
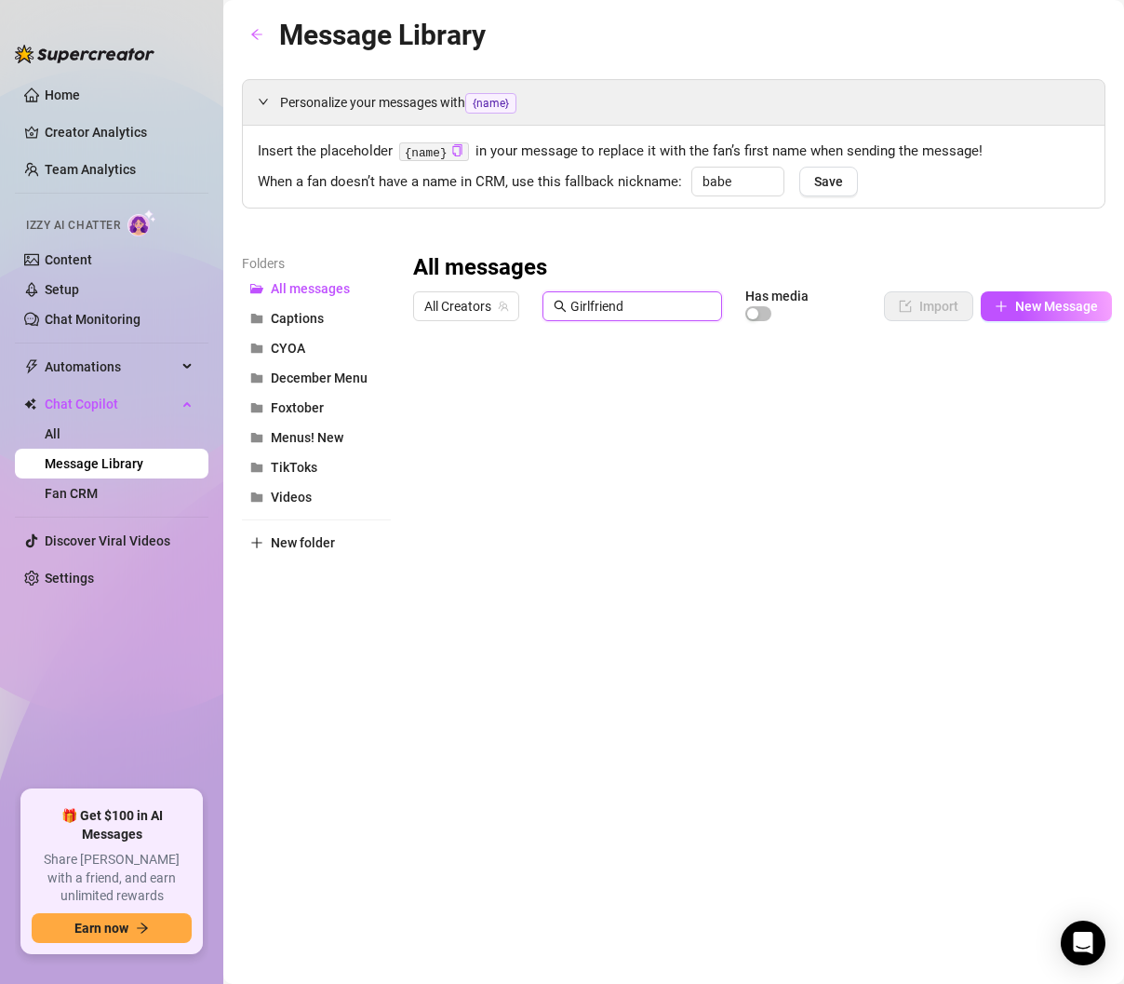
click at [632, 309] on input "Girlfriend" at bounding box center [641, 306] width 141 height 20
type input "D"
click at [608, 454] on div at bounding box center [762, 536] width 699 height 415
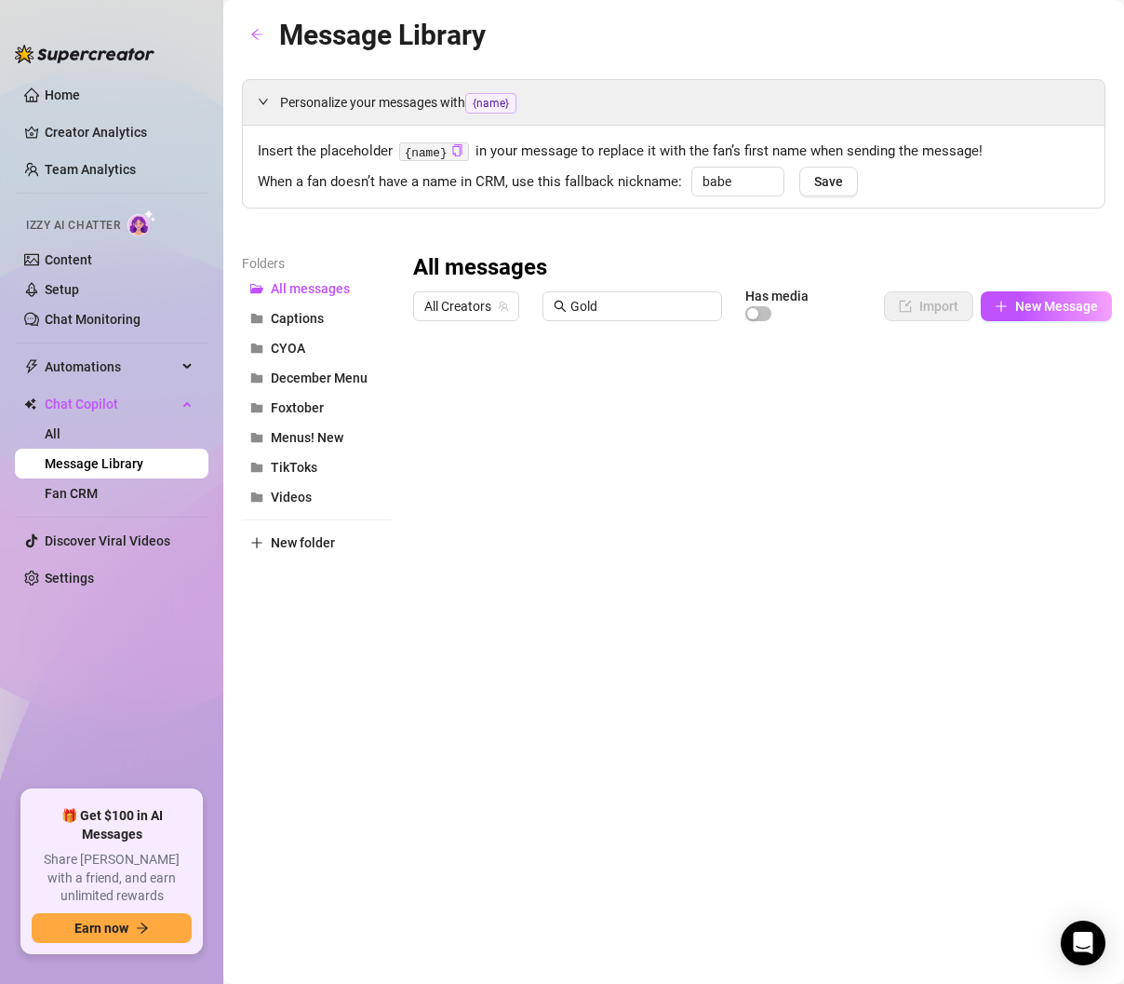
click at [608, 454] on div at bounding box center [762, 536] width 699 height 415
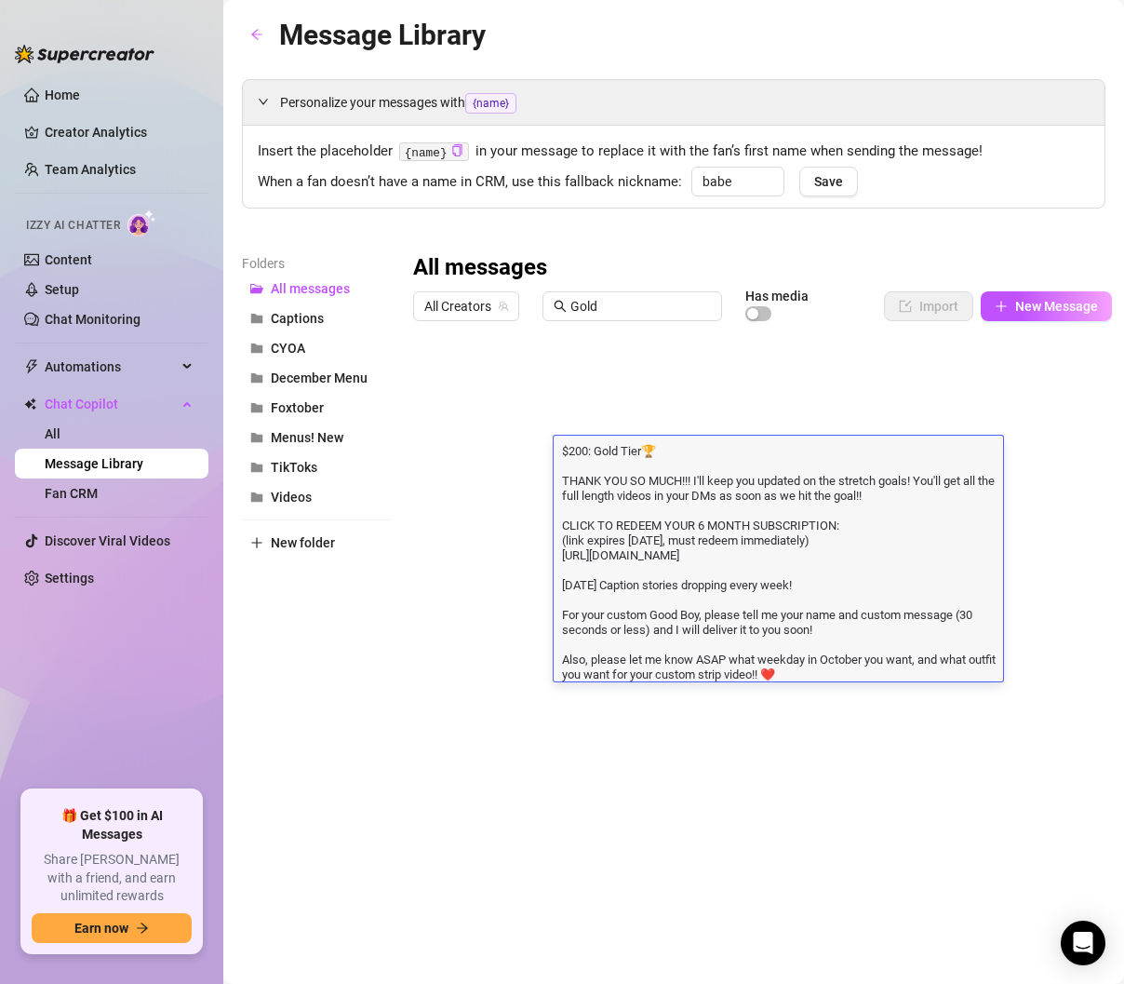
click at [666, 487] on textarea "$200: Gold Tier🏆 THANK YOU SO MUCH!!! I'll keep you updated on the stretch goal…" at bounding box center [779, 561] width 450 height 240
click at [700, 441] on textarea "$200: Gold Tier🏆 THANK YOU SO MUCH!!! I'll keep you updated on the stretch goal…" at bounding box center [779, 561] width 450 height 240
click at [702, 414] on div at bounding box center [762, 536] width 699 height 415
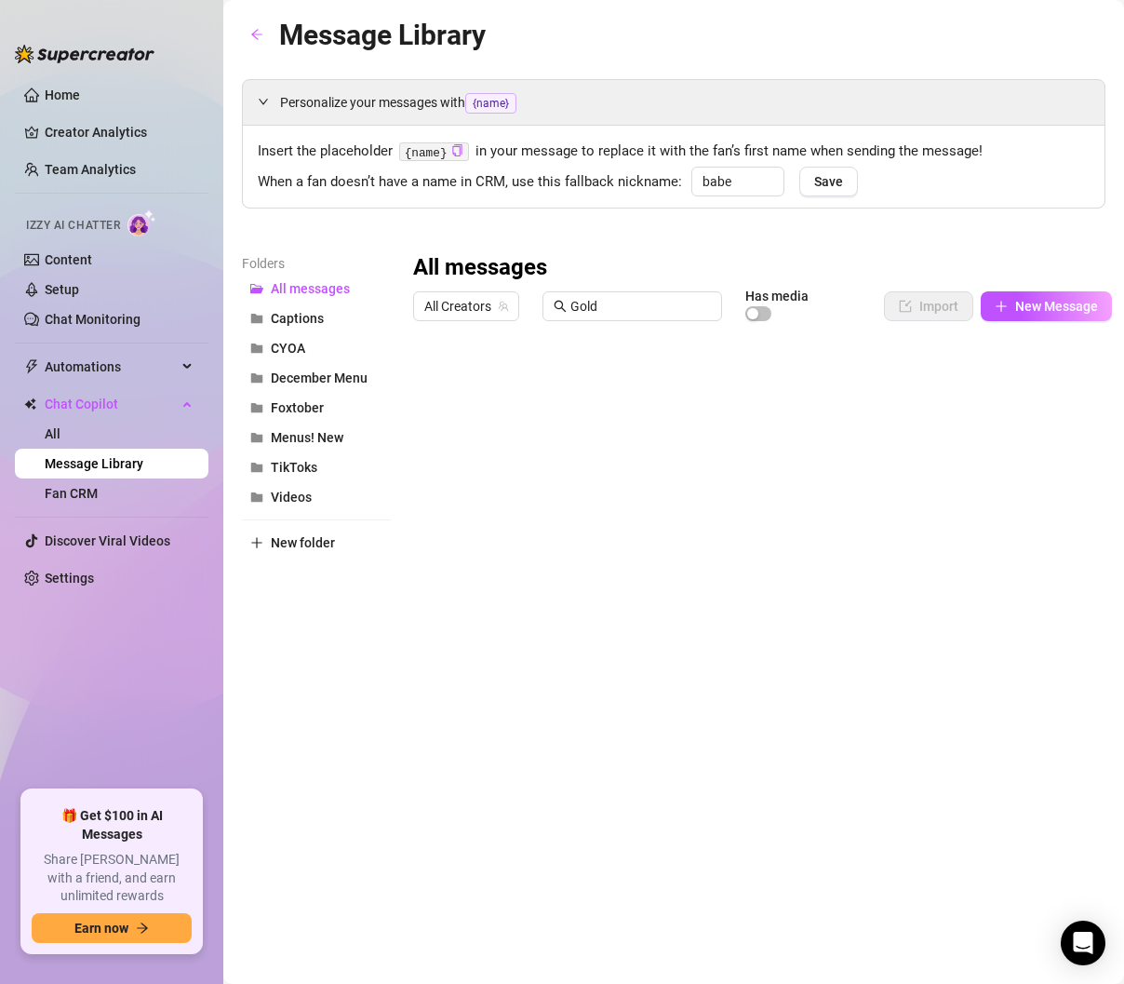
click at [687, 443] on div at bounding box center [762, 536] width 699 height 415
click at [653, 302] on input "Gold" at bounding box center [641, 306] width 141 height 20
click at [754, 413] on div at bounding box center [762, 536] width 699 height 415
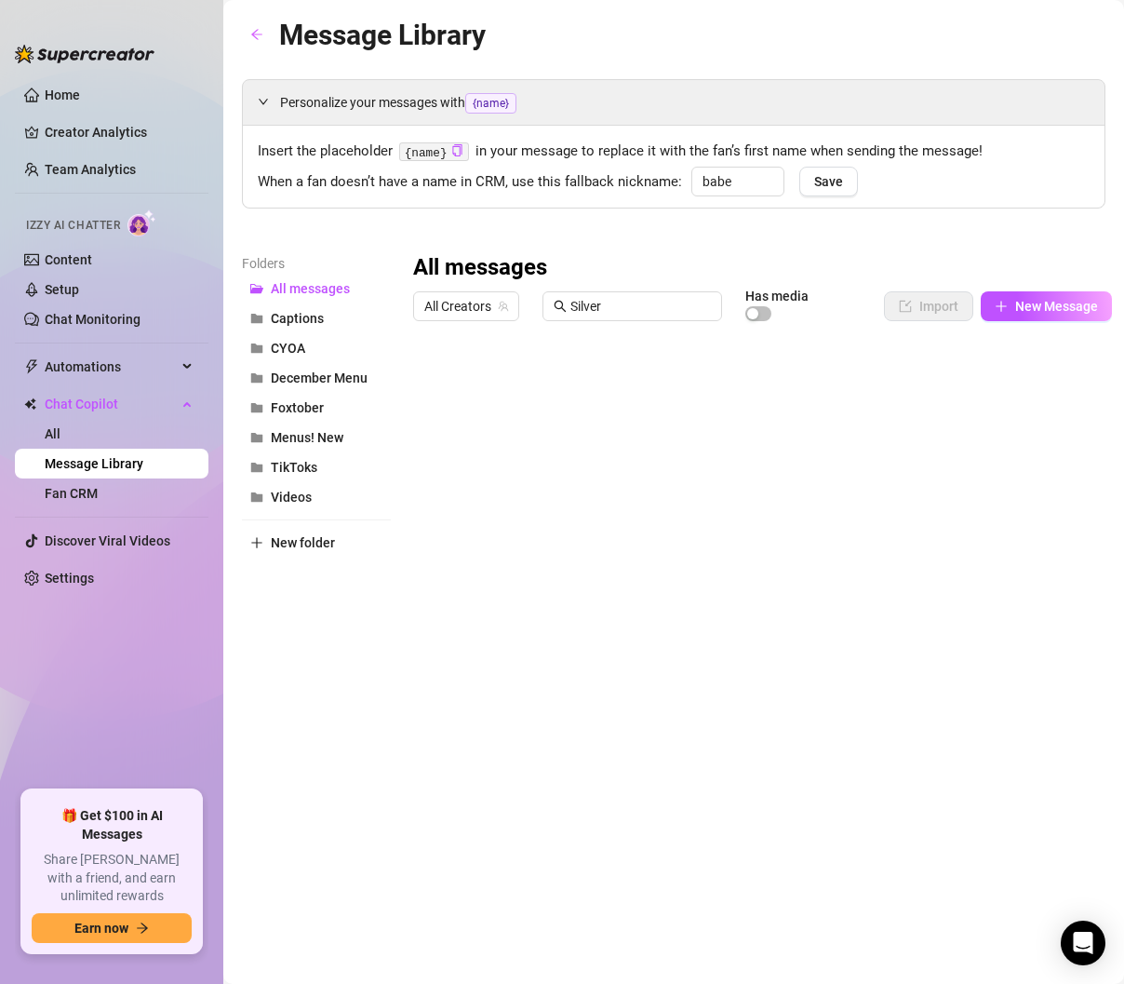
click at [754, 413] on div at bounding box center [762, 536] width 699 height 415
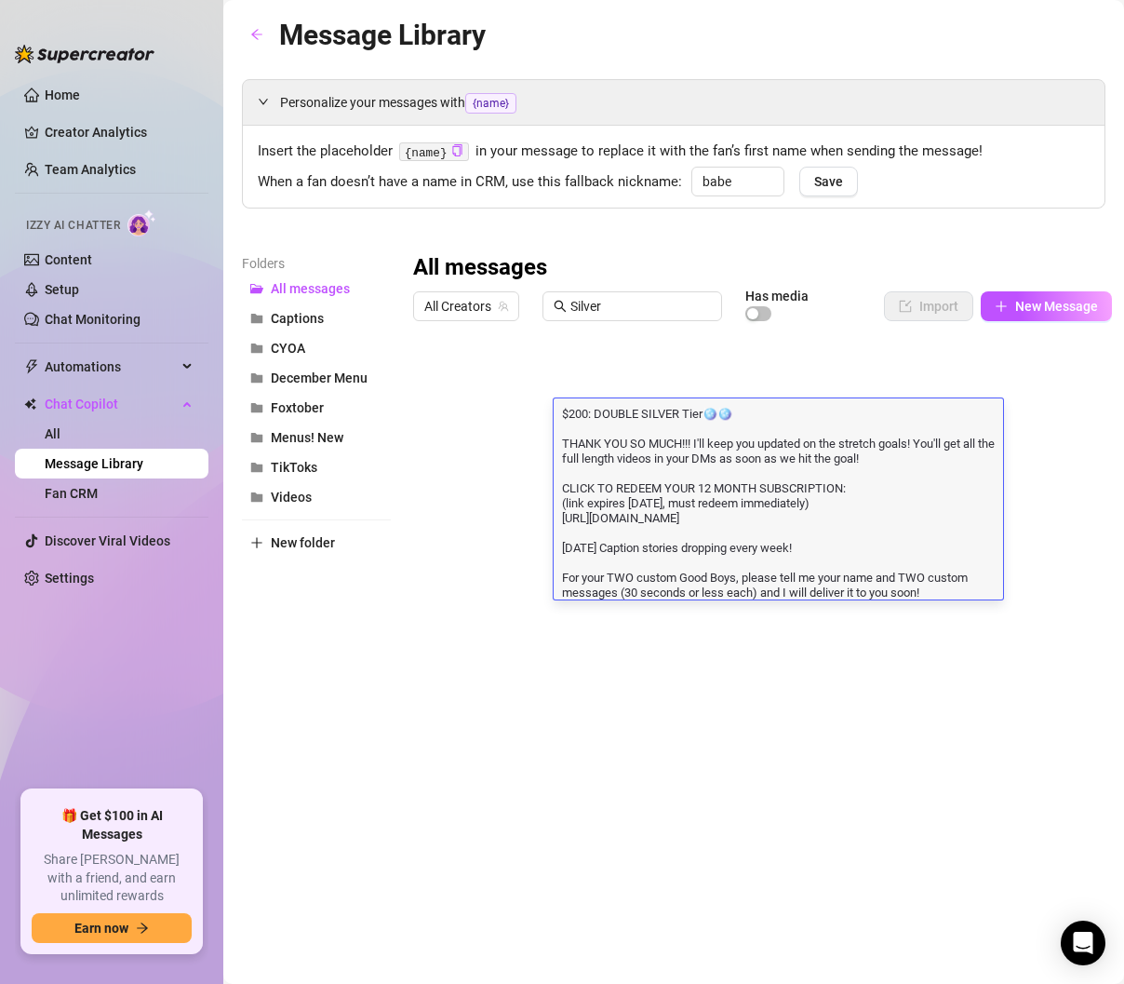
click at [726, 478] on textarea "$200: DOUBLE SILVER Tier🪩🪩 THANK YOU SO MUCH!!! I'll keep you updated on the st…" at bounding box center [779, 501] width 450 height 195
drag, startPoint x: 988, startPoint y: 522, endPoint x: 510, endPoint y: 491, distance: 478.5
click at [510, 491] on div "Title Text Media $ 100 Silver Tier $100: Silver Tier🪩 THANK YOU SO MUCH!!! I'll…" at bounding box center [762, 536] width 699 height 415
click at [676, 380] on div at bounding box center [762, 536] width 699 height 415
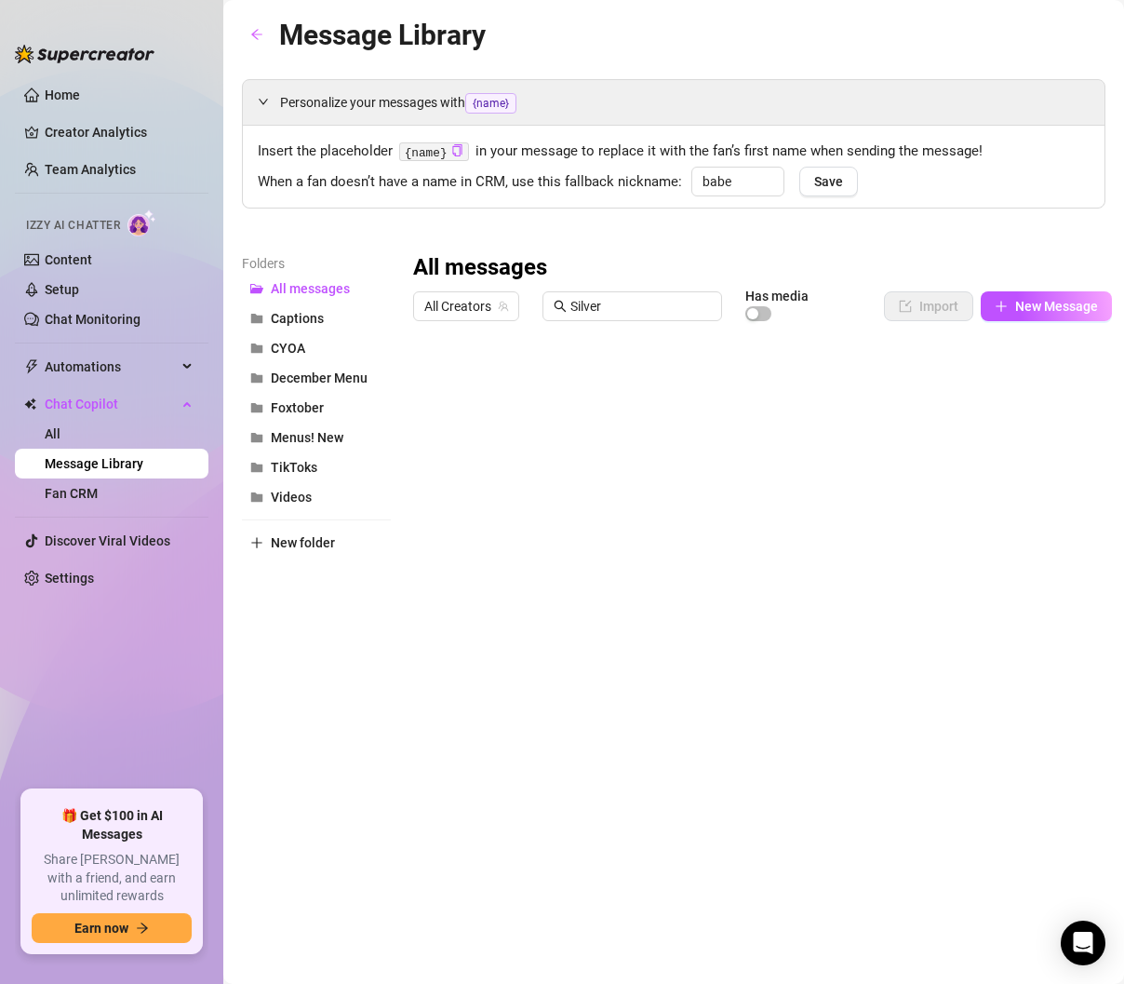
click at [708, 417] on div at bounding box center [762, 536] width 699 height 415
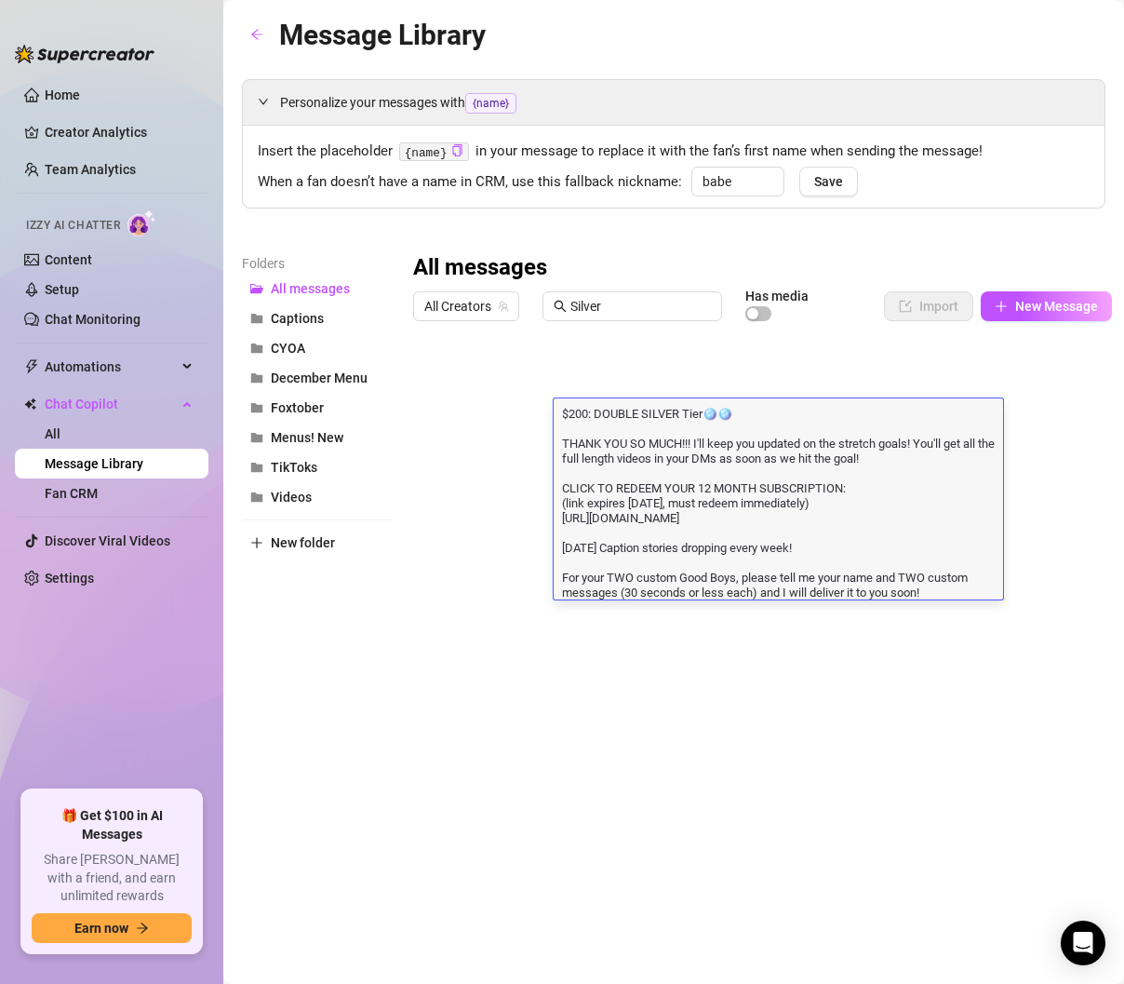
click at [882, 535] on textarea "$200: DOUBLE SILVER Tier🪩🪩 THANK YOU SO MUCH!!! I'll keep you updated on the st…" at bounding box center [779, 501] width 450 height 195
drag, startPoint x: 992, startPoint y: 518, endPoint x: 553, endPoint y: 494, distance: 439.9
click at [554, 494] on textarea "$200: DOUBLE SILVER Tier🪩🪩 THANK YOU SO MUCH!!! I'll keep you updated on the st…" at bounding box center [779, 501] width 450 height 195
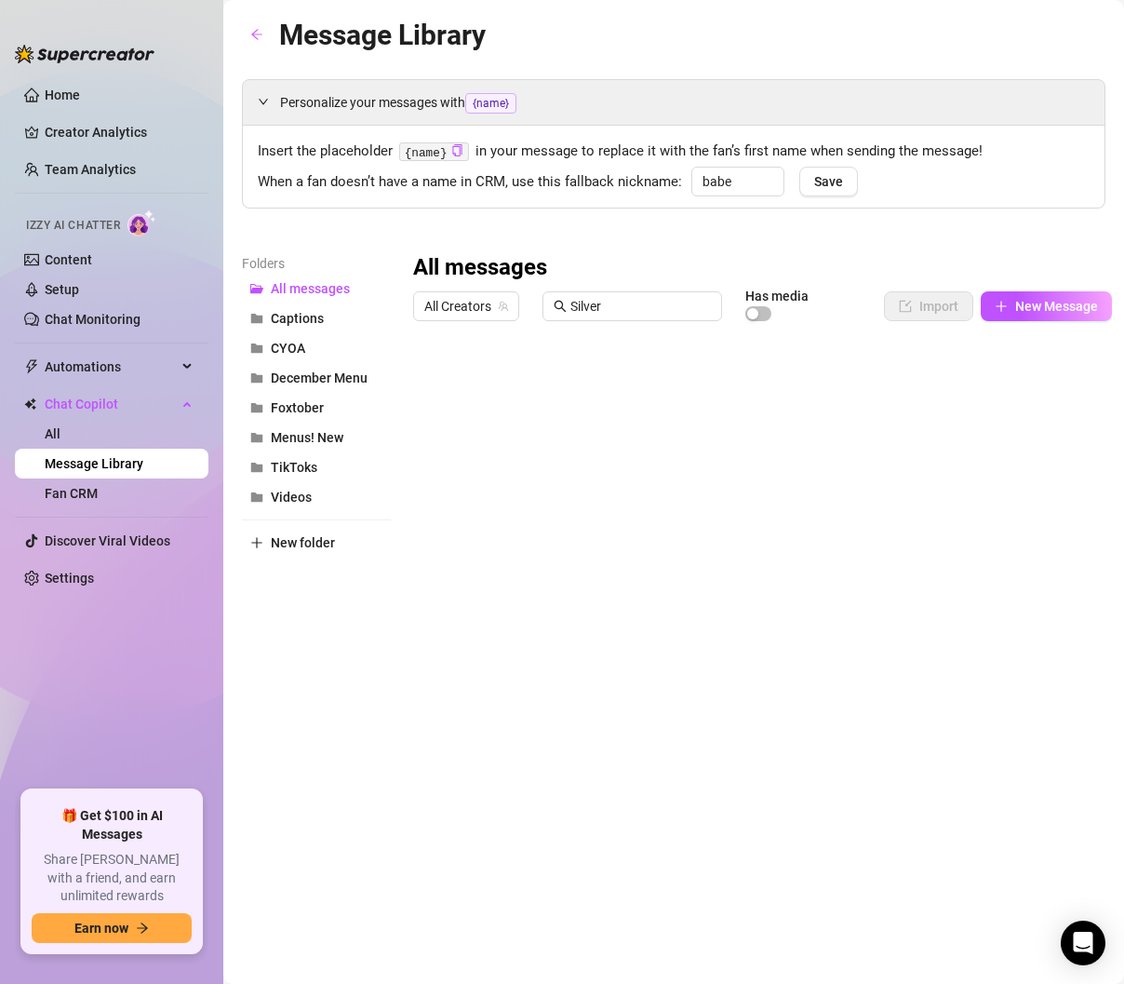
click at [168, 7] on aside "Home Creator Analytics Team Analytics Izzy AI Chatter Content Setup Chat Monito…" at bounding box center [111, 492] width 223 height 984
click at [610, 310] on input "Silver" at bounding box center [641, 306] width 141 height 20
type input "Gold"
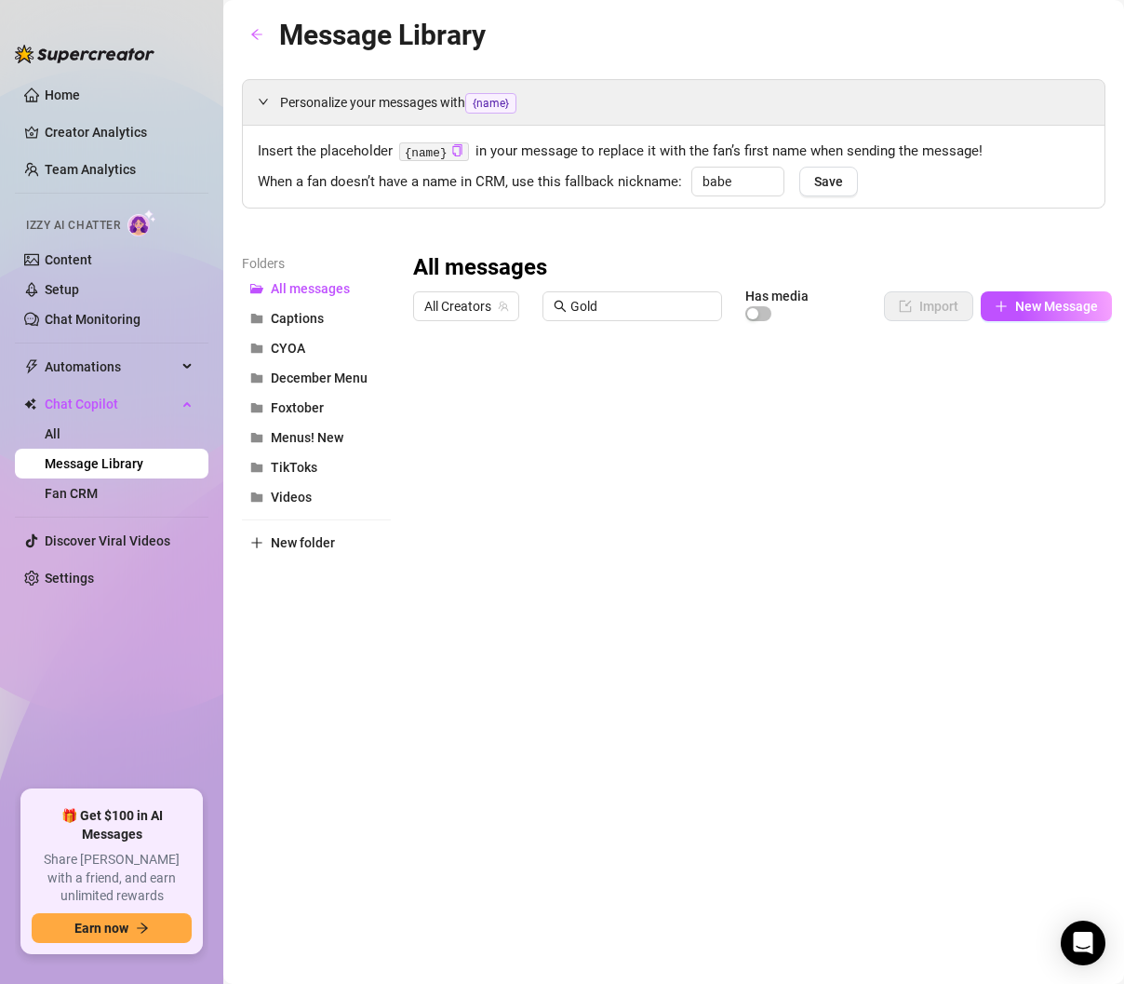
click at [648, 500] on div at bounding box center [762, 536] width 699 height 415
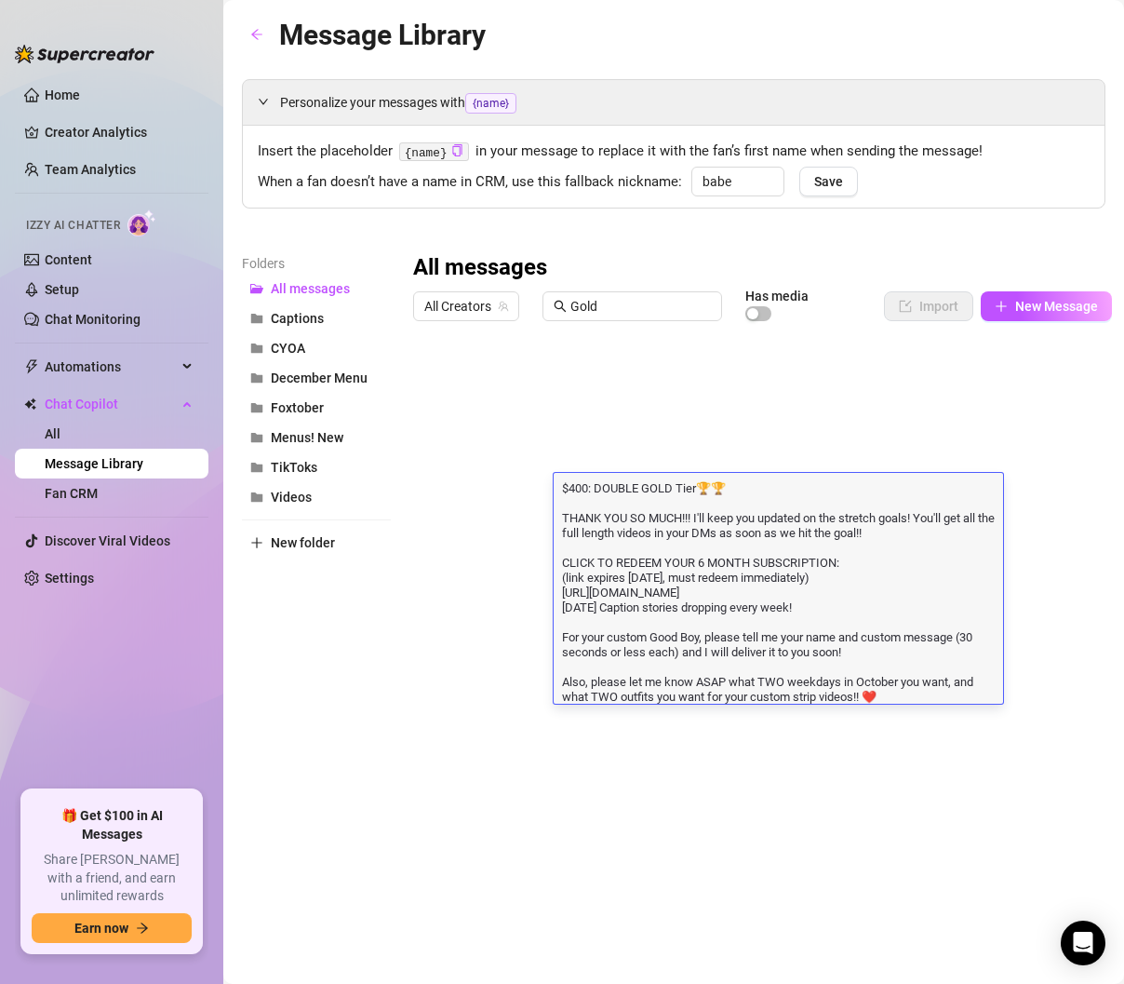
click at [744, 603] on textarea "$400: DOUBLE GOLD Tier🏆🏆 THANK YOU SO MUCH!!! I'll keep you updated on the stre…" at bounding box center [779, 590] width 450 height 225
drag, startPoint x: 569, startPoint y: 609, endPoint x: 552, endPoint y: 560, distance: 51.2
click at [552, 560] on div "Title Text Media $ Triss - Cosplay Strip Triss Marigold! 5 ALL Cosplay Striptea…" at bounding box center [762, 536] width 699 height 415
click at [563, 612] on textarea "$400: DOUBLE GOLD Tier🏆🏆 THANK YOU SO MUCH!!! I'll keep you updated on the stre…" at bounding box center [779, 590] width 450 height 225
type textarea "$400: DOUBLE GOLD Tier🏆🏆 THANK YOU SO MUCH!!! I'll keep you updated on the stre…"
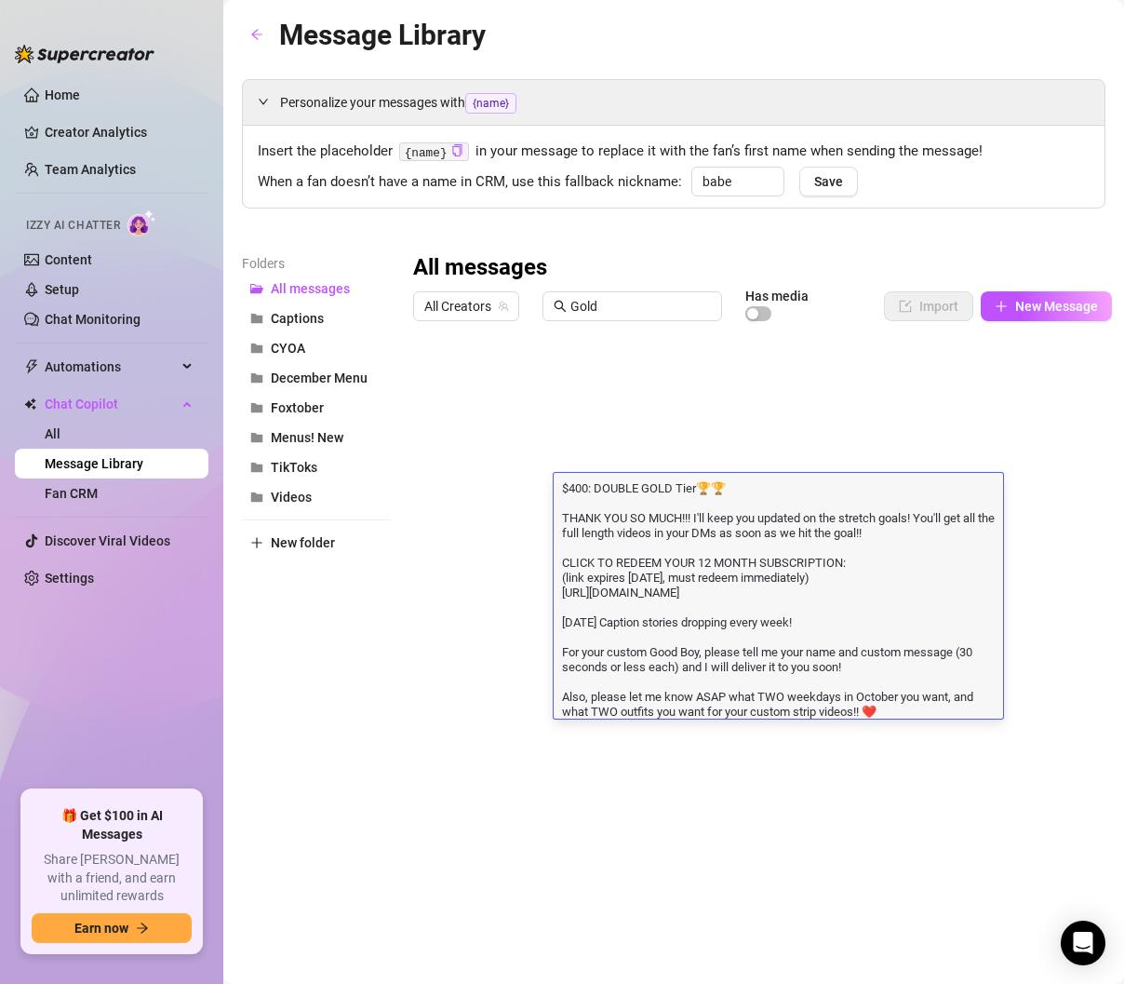
click at [772, 612] on textarea "$400: DOUBLE GOLD Tier🏆🏆 THANK YOU SO MUCH!!! I'll keep you updated on the stre…" at bounding box center [779, 598] width 450 height 240
click at [722, 449] on div at bounding box center [762, 536] width 699 height 415
